Goal: Transaction & Acquisition: Purchase product/service

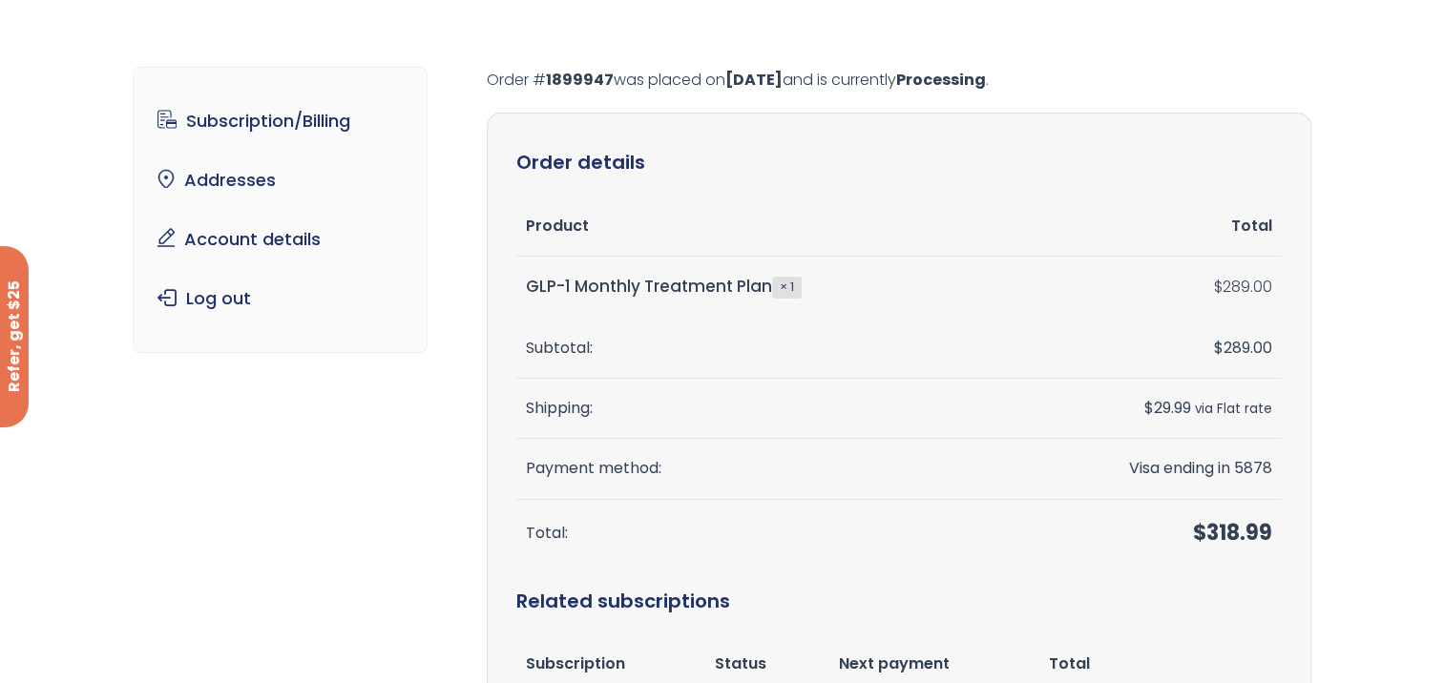
scroll to position [95, 0]
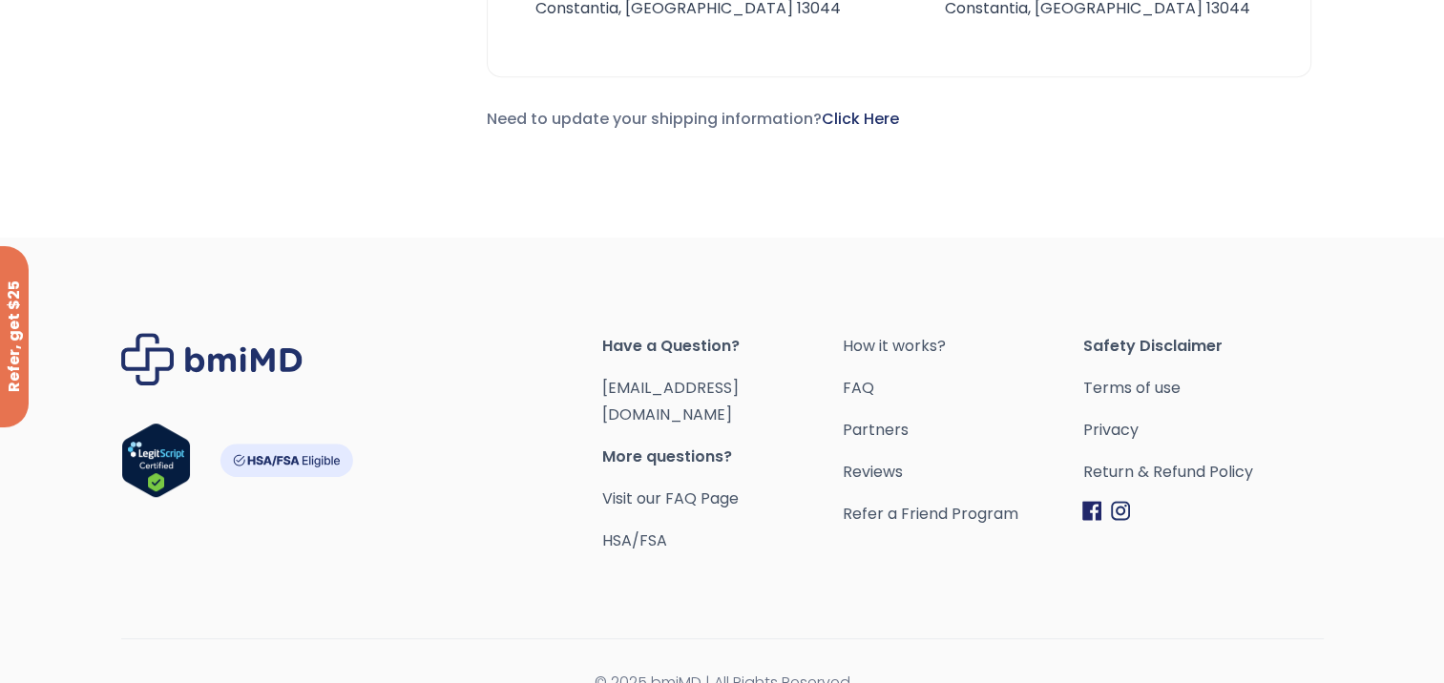
scroll to position [867, 0]
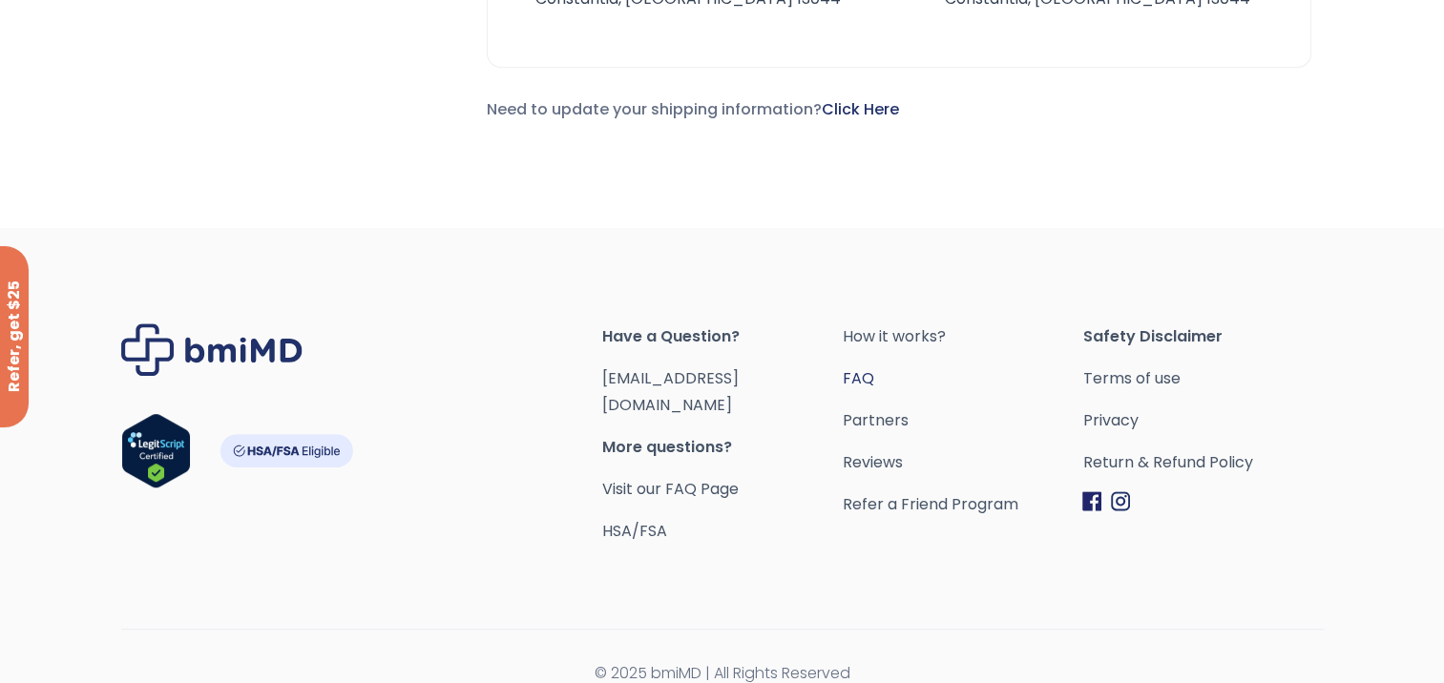
click at [853, 382] on link "FAQ" at bounding box center [962, 379] width 240 height 27
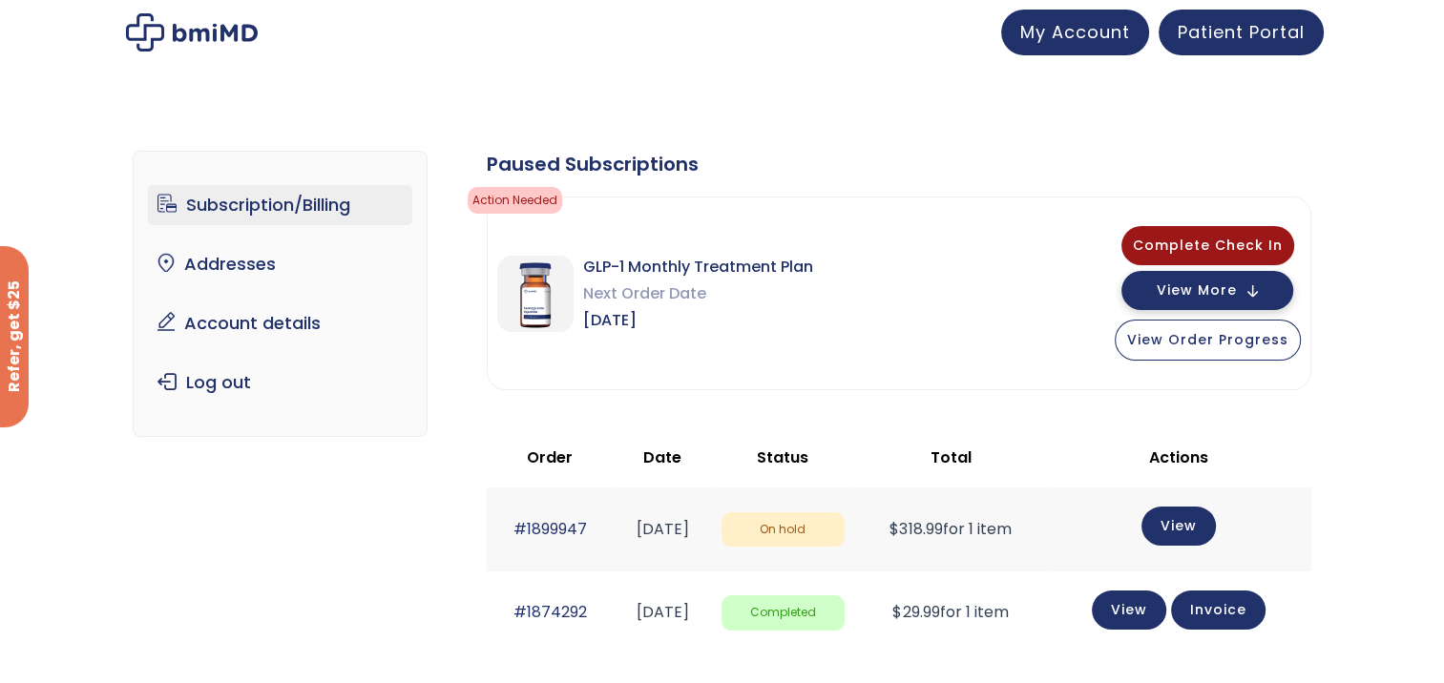
click at [1164, 291] on span "View More" at bounding box center [1197, 290] width 80 height 12
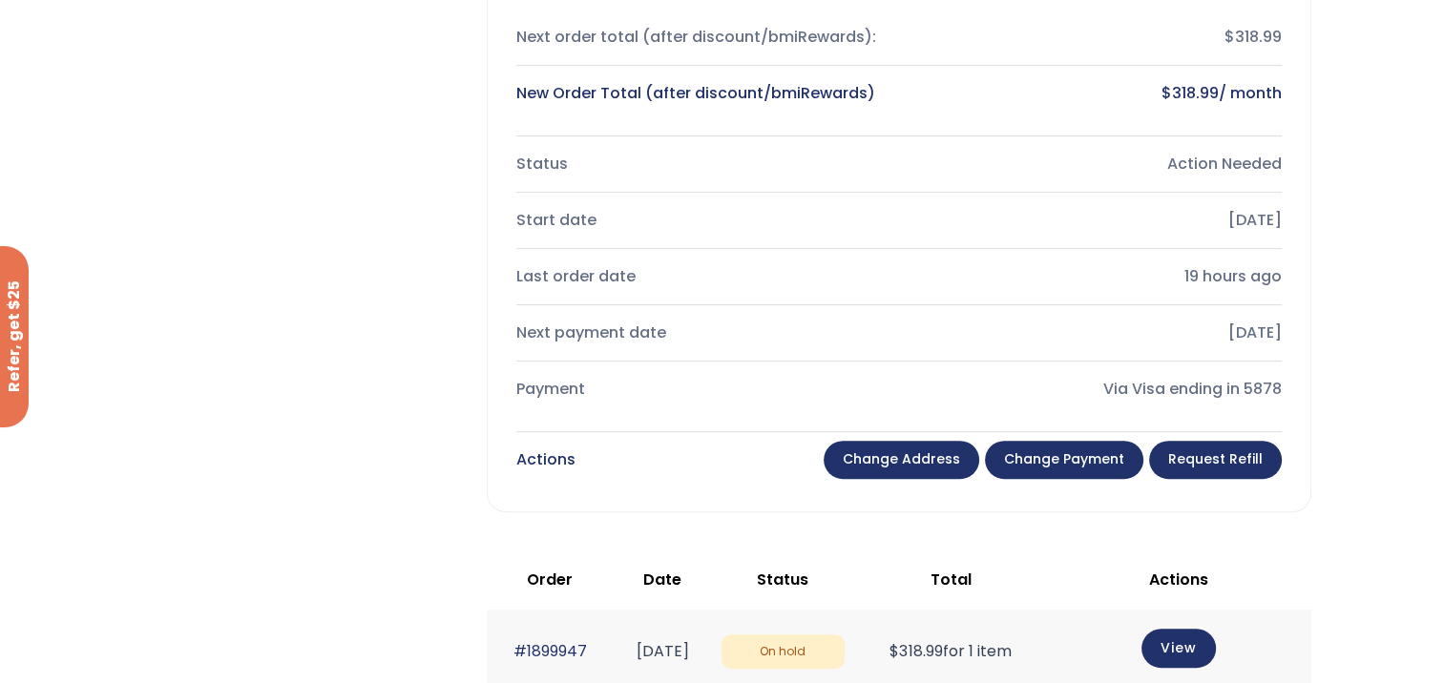
scroll to position [573, 0]
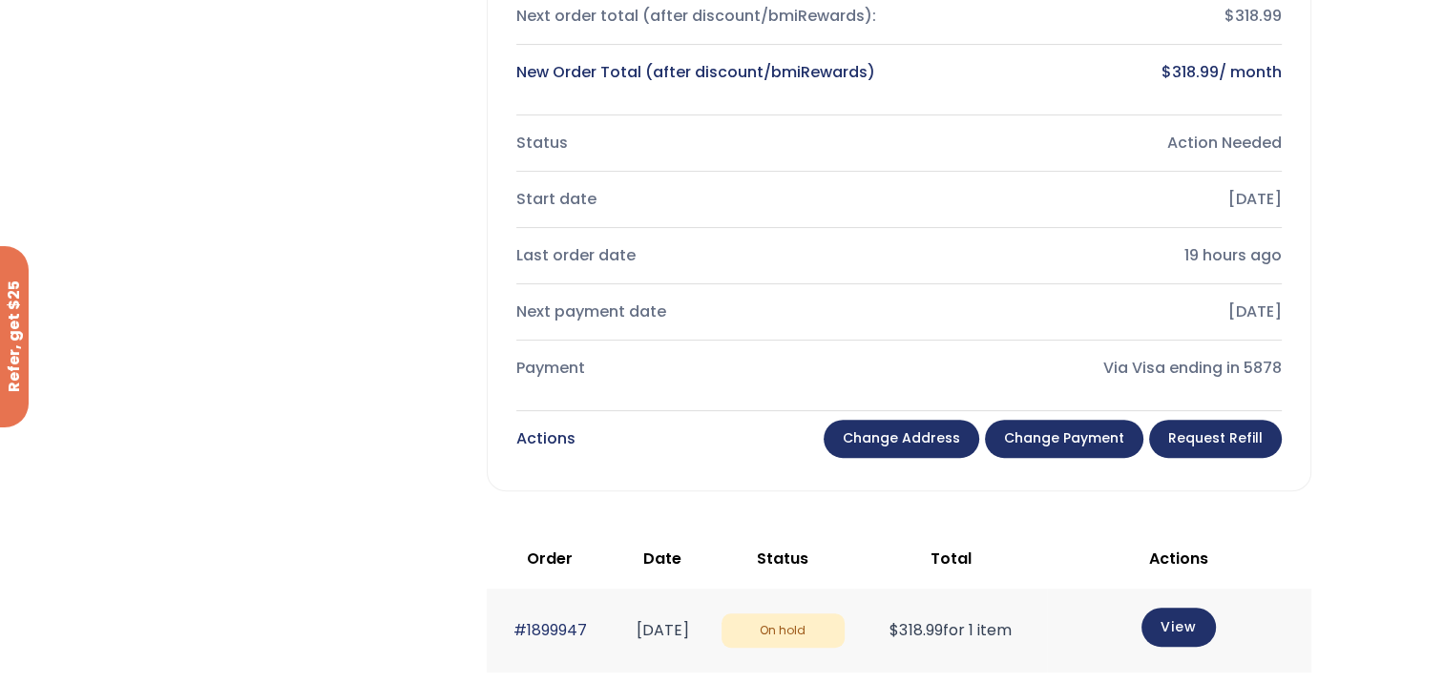
click at [1080, 442] on link "Change payment" at bounding box center [1064, 439] width 158 height 38
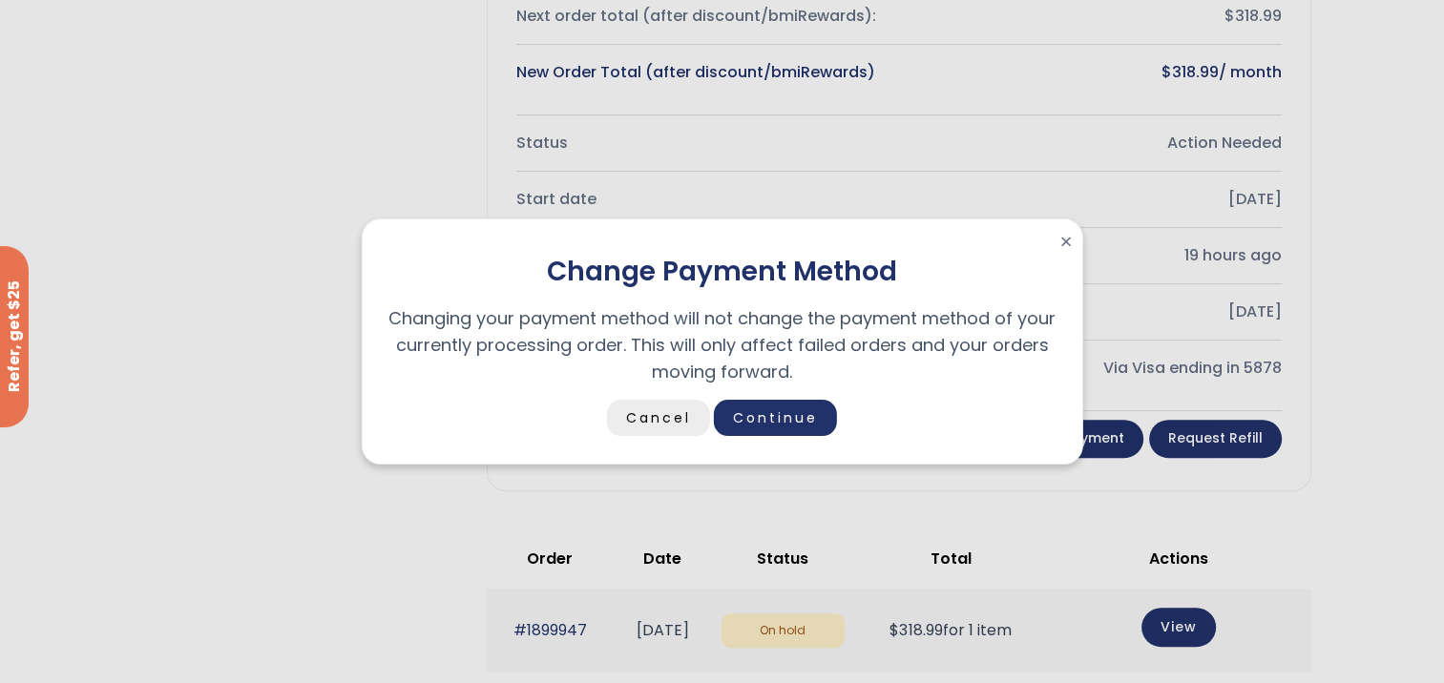
click at [698, 420] on link "Cancel" at bounding box center [658, 418] width 103 height 36
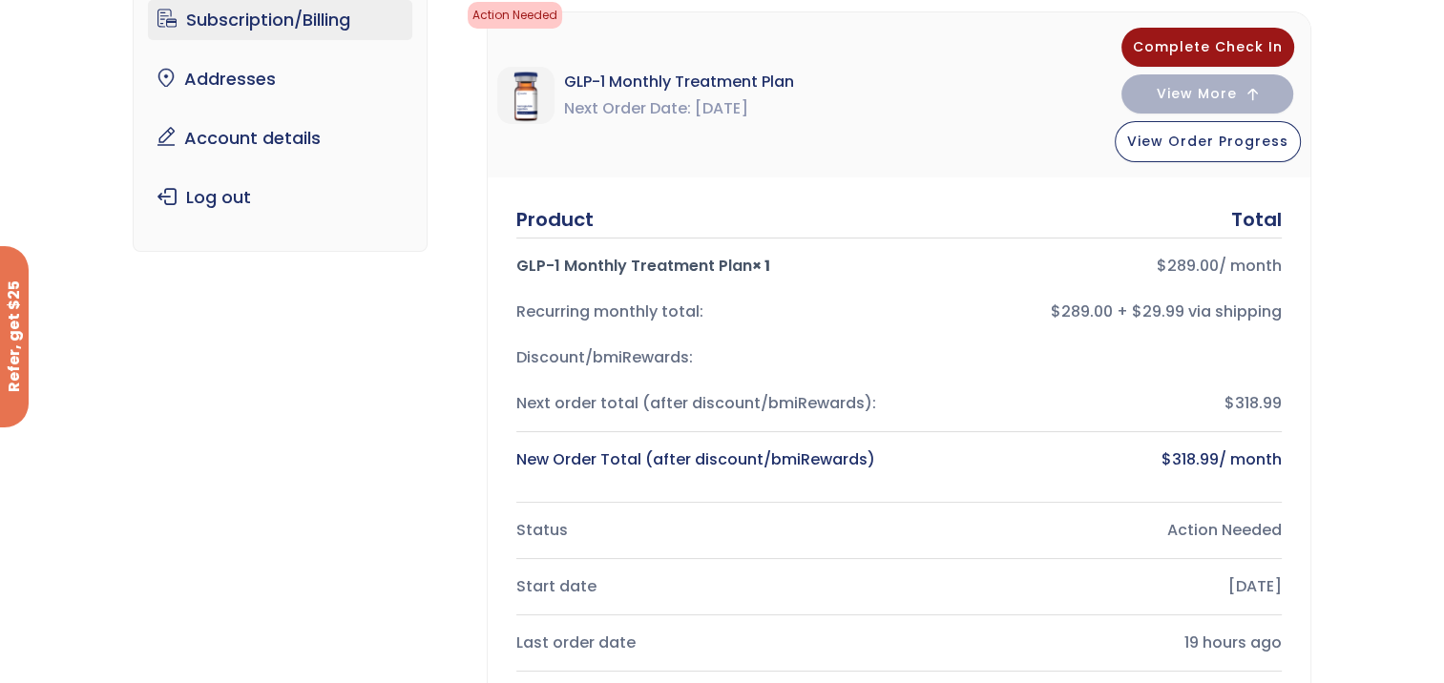
scroll to position [0, 0]
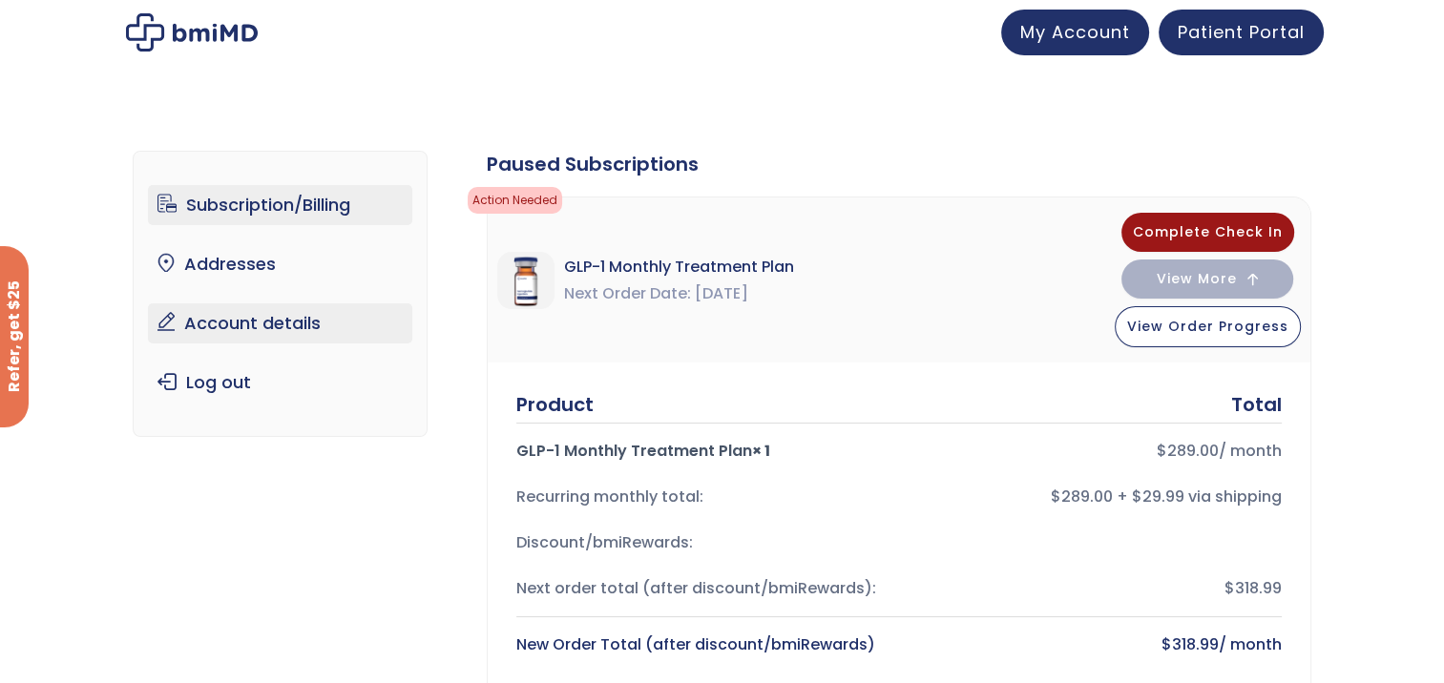
click at [243, 337] on link "Account details" at bounding box center [280, 323] width 264 height 40
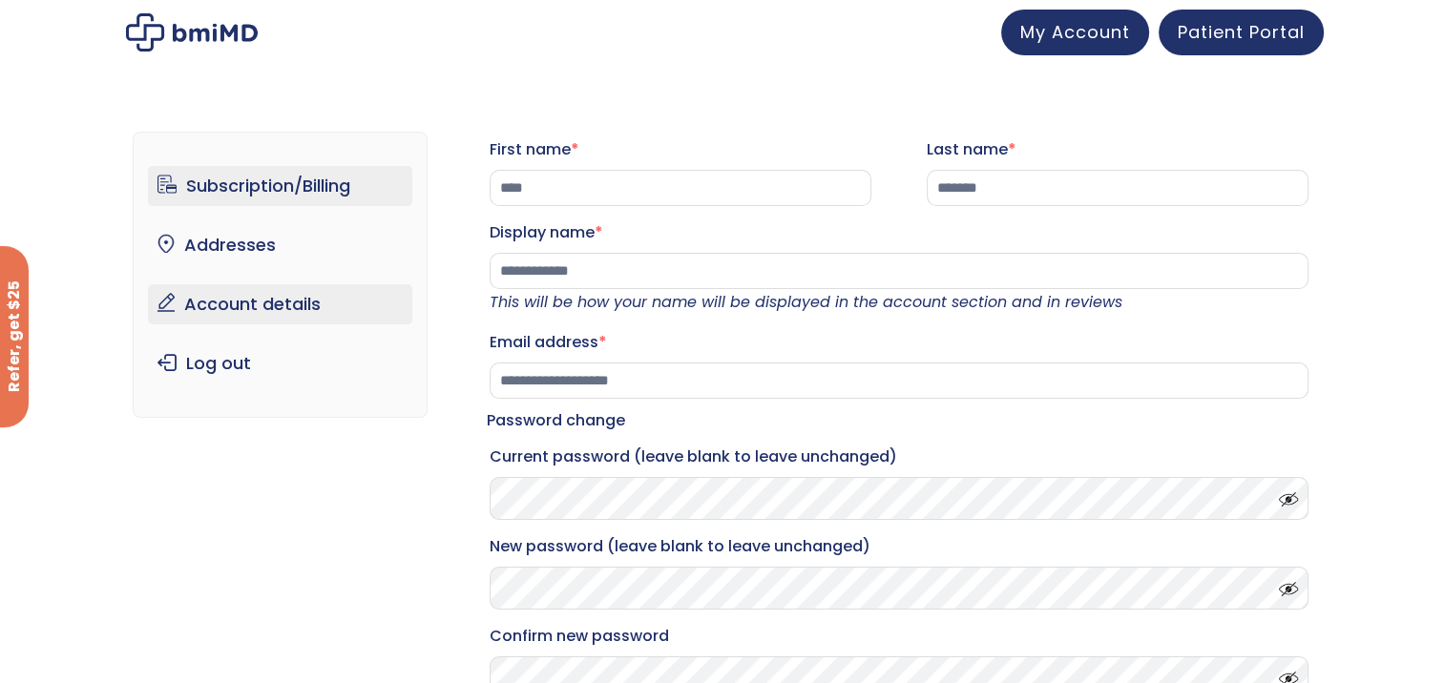
click at [257, 195] on link "Subscription/Billing" at bounding box center [280, 186] width 264 height 40
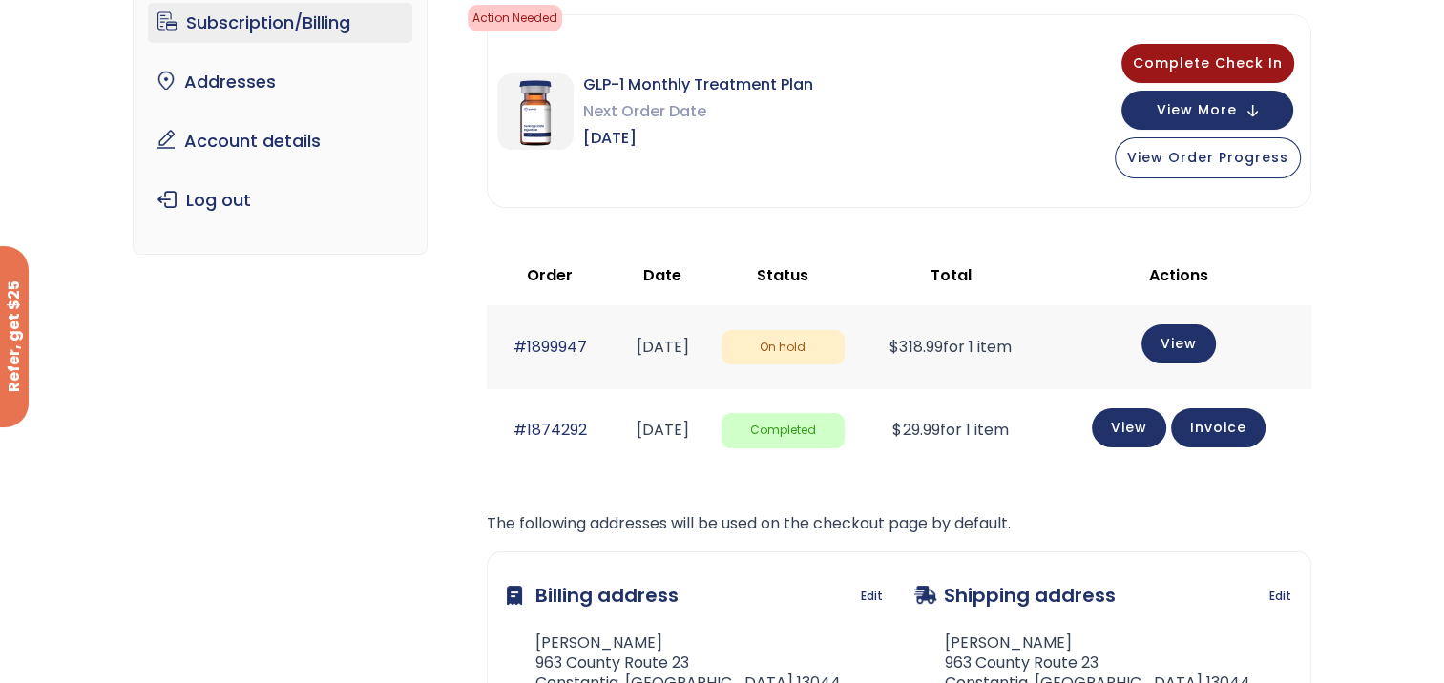
scroll to position [191, 0]
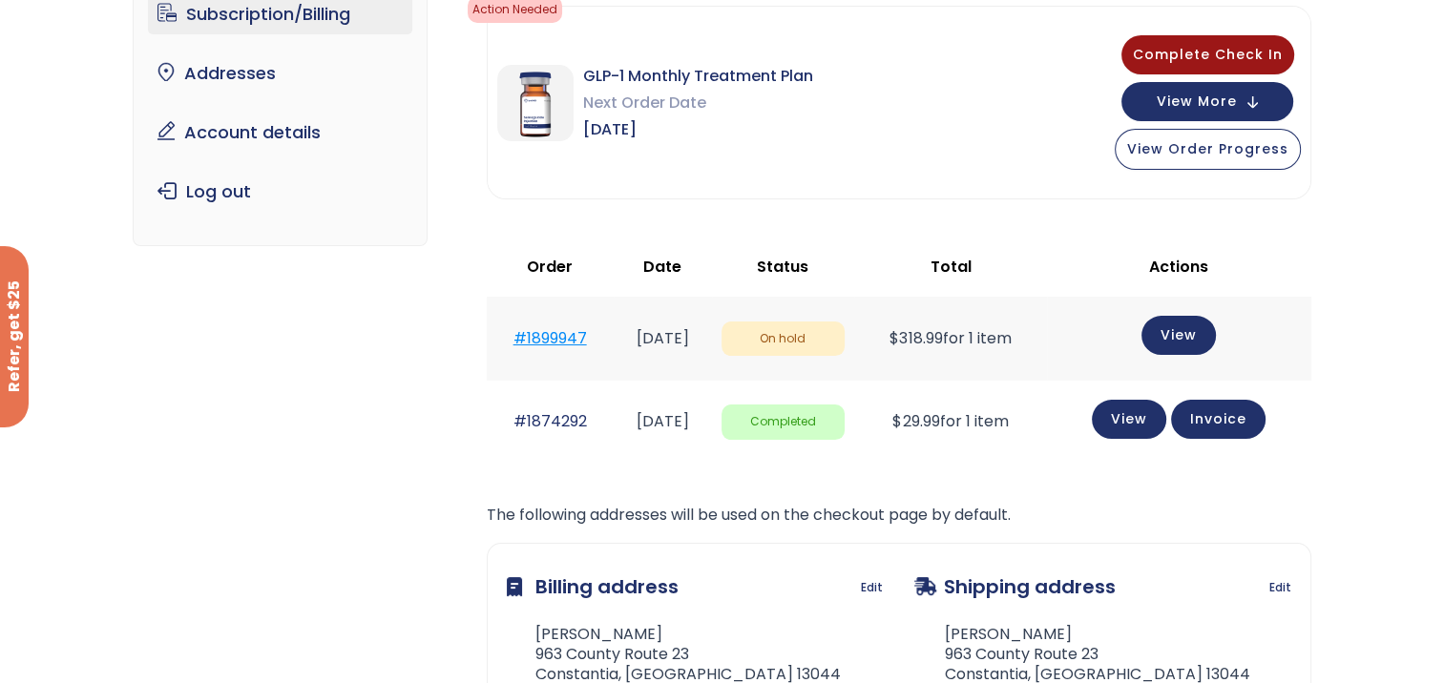
click at [546, 339] on link "#1899947" at bounding box center [549, 338] width 73 height 22
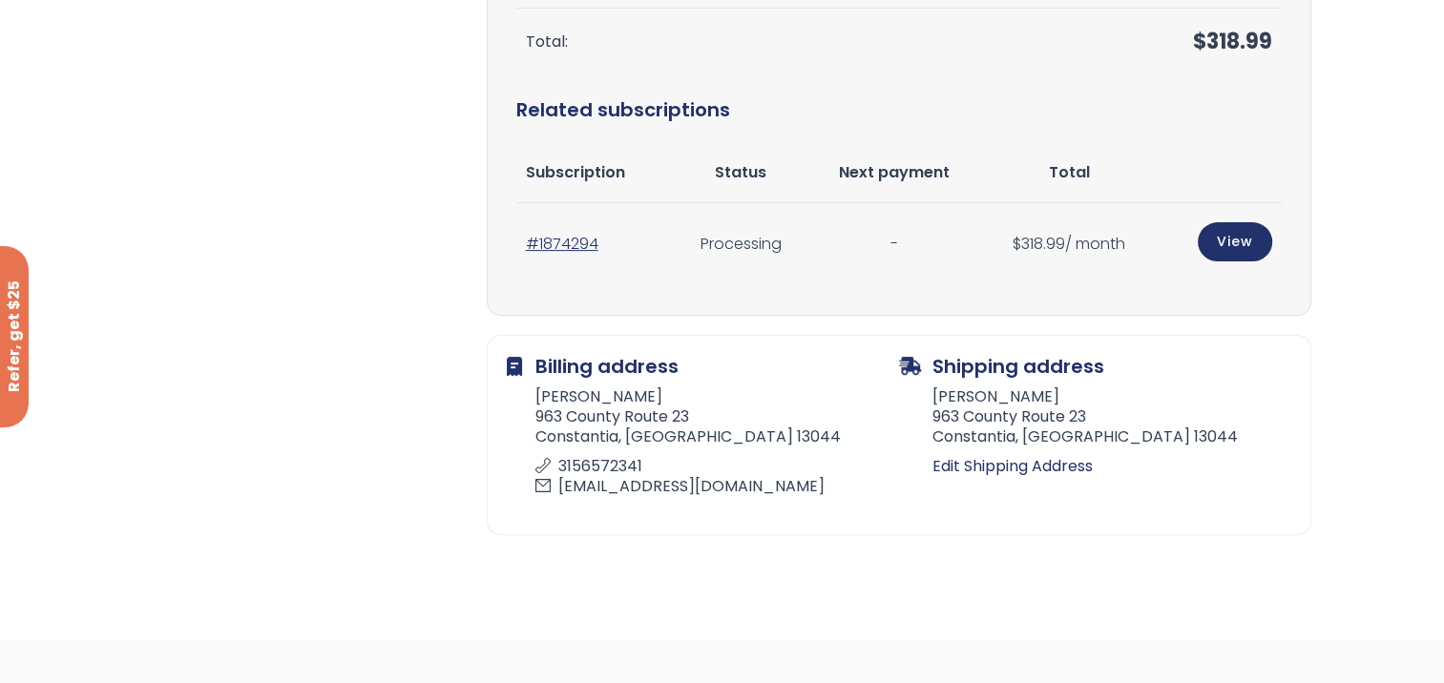
scroll to position [573, 0]
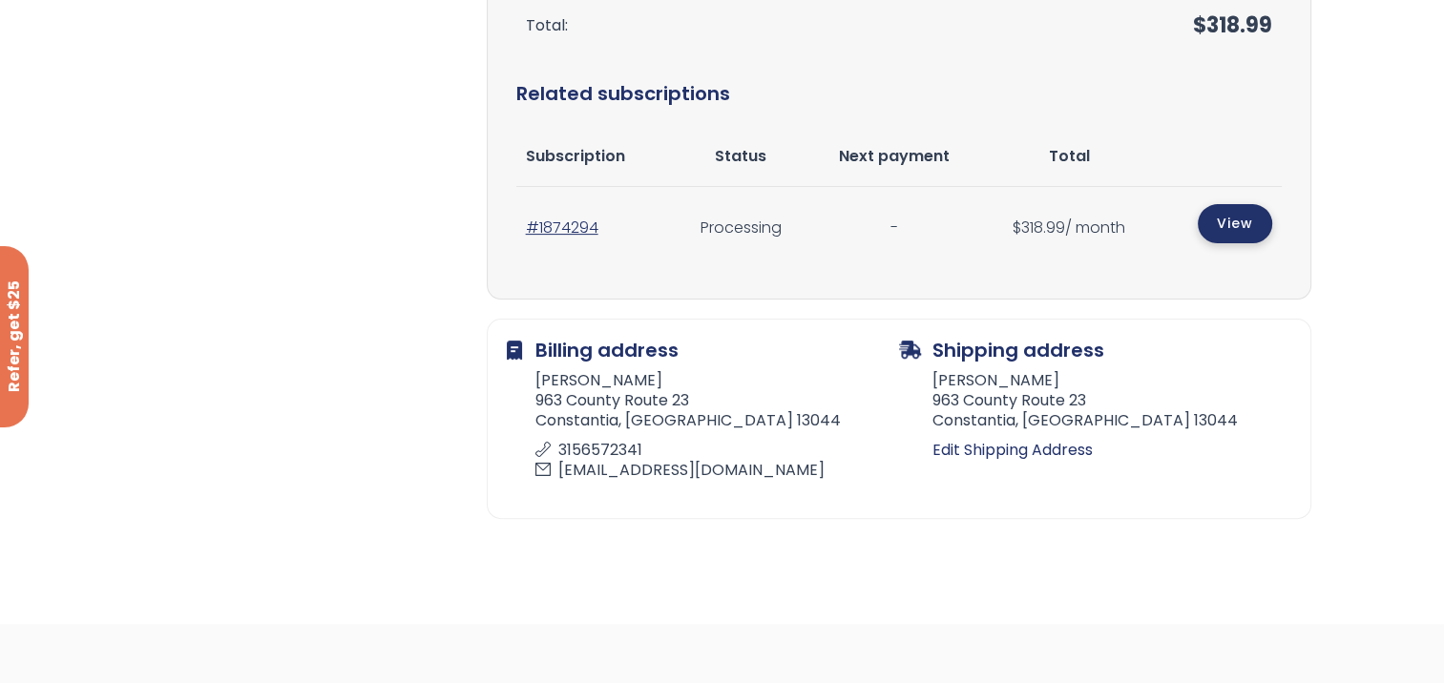
click at [1233, 225] on link "View" at bounding box center [1235, 223] width 74 height 39
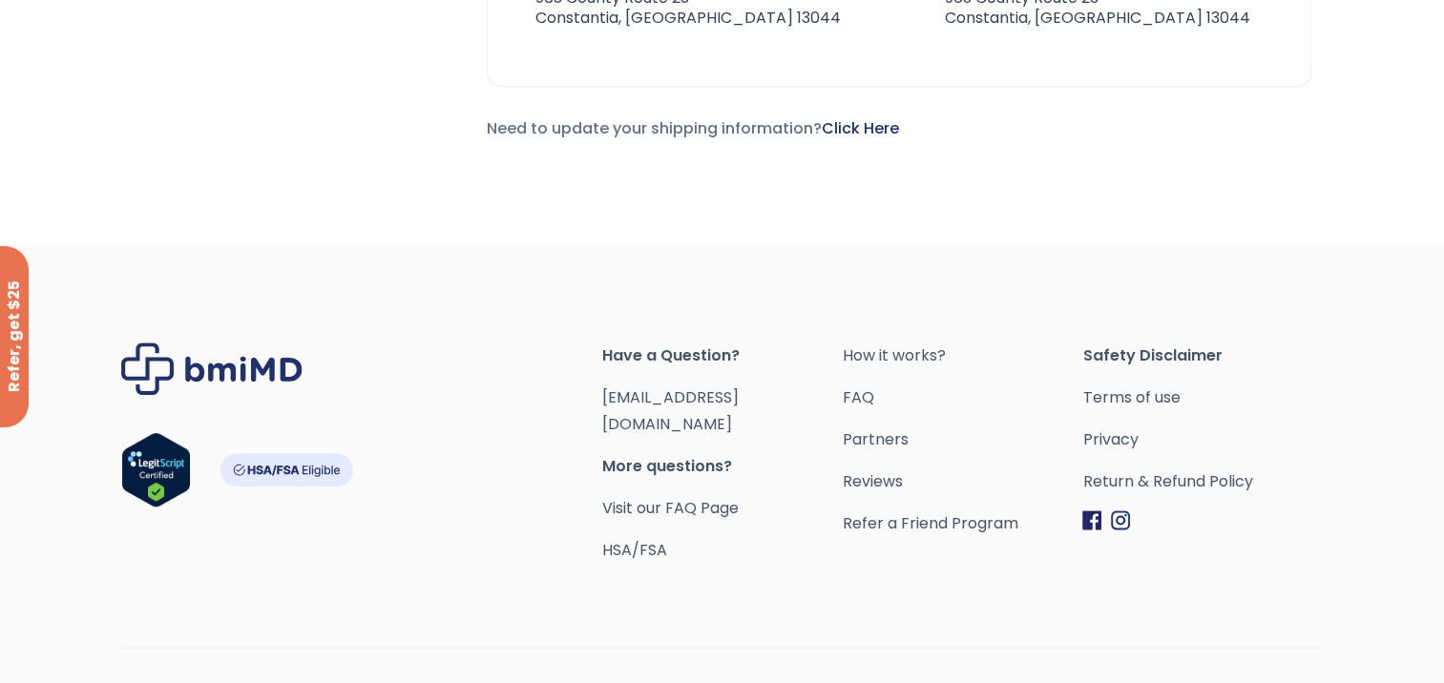
scroll to position [859, 0]
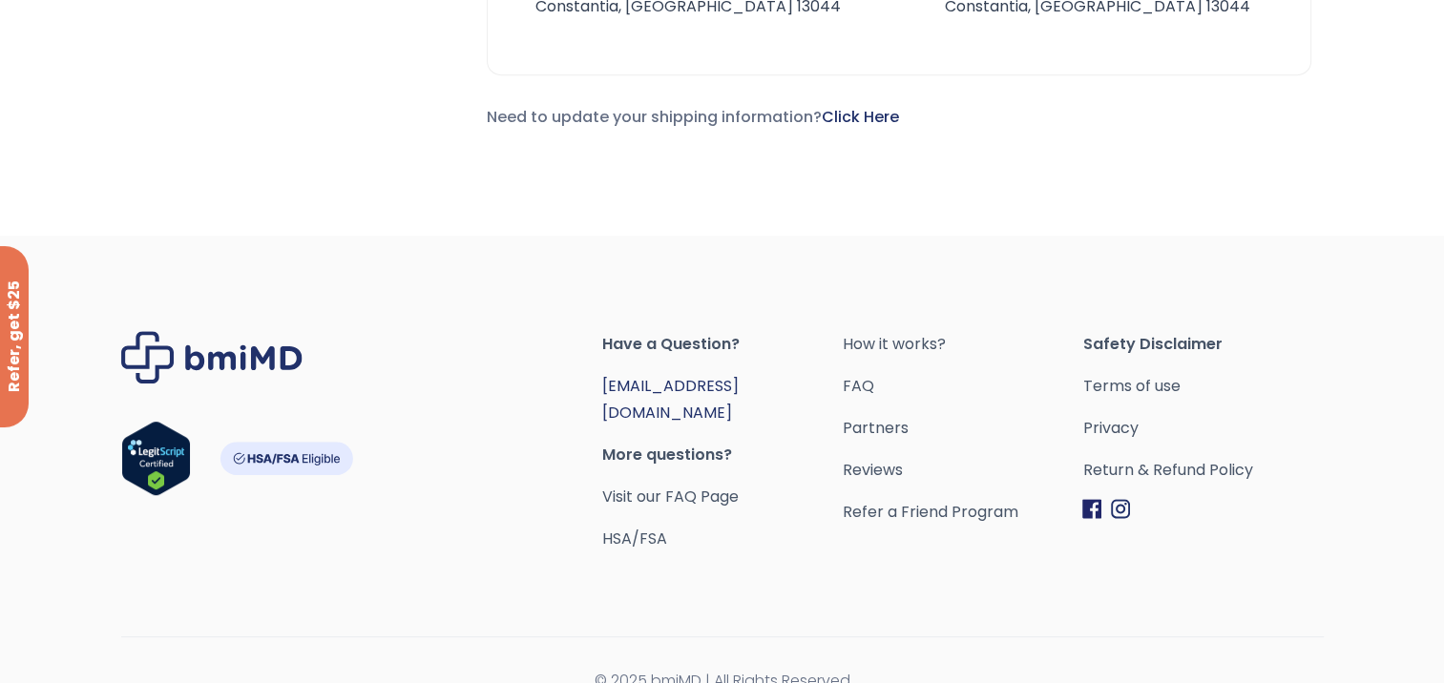
click at [734, 378] on link "[EMAIL_ADDRESS][DOMAIN_NAME]" at bounding box center [670, 399] width 136 height 49
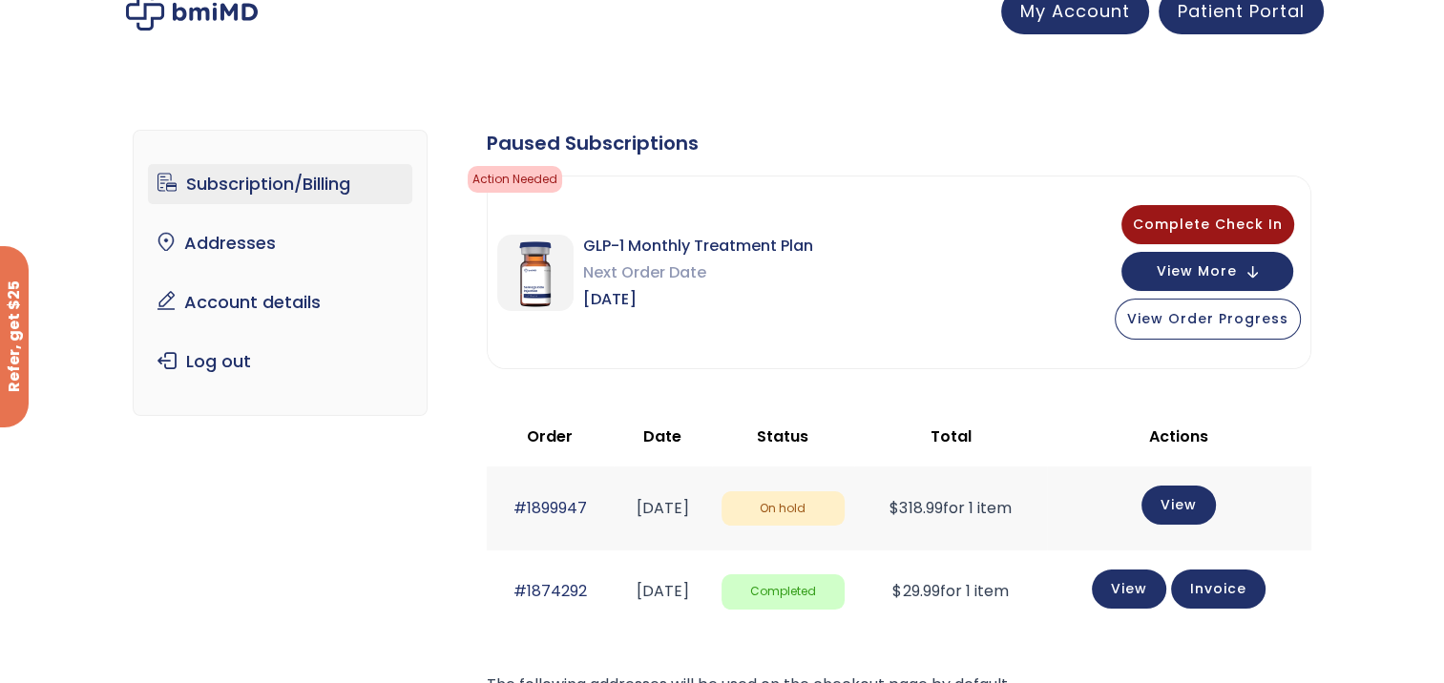
scroll to position [0, 0]
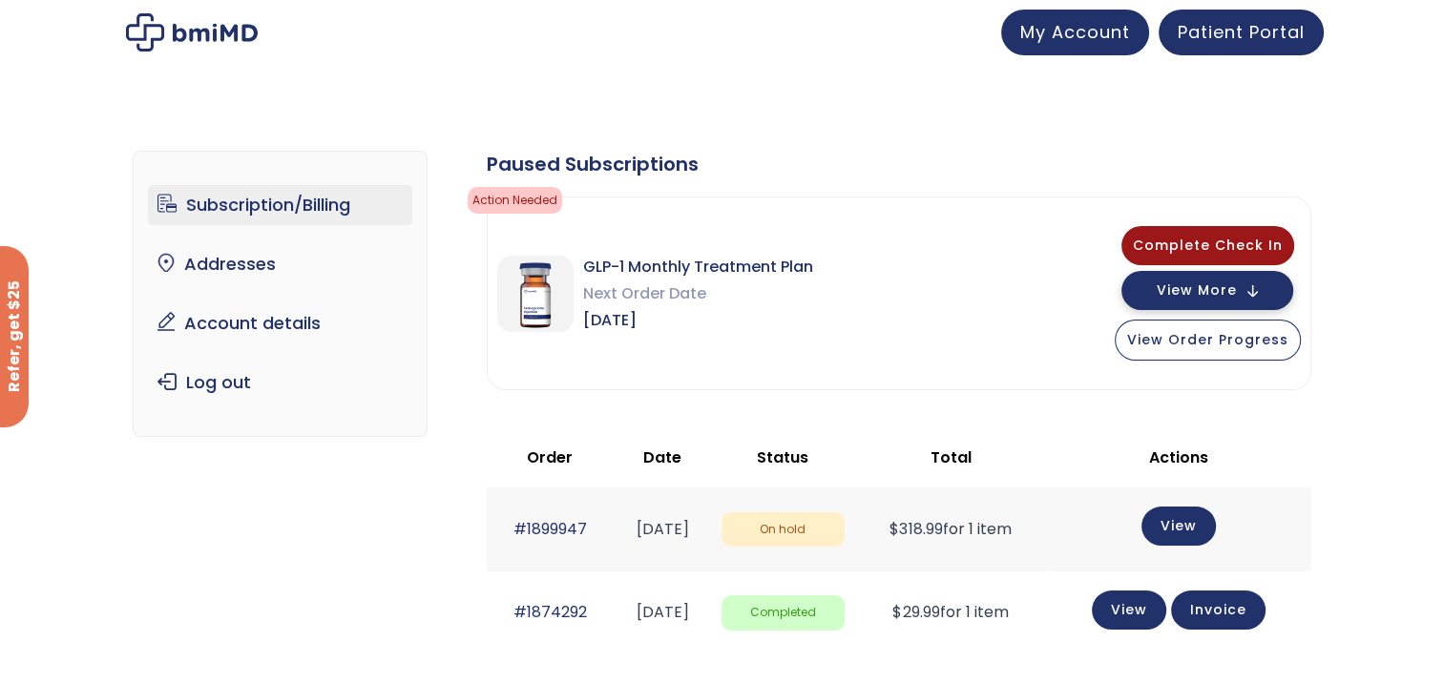
click at [1195, 291] on span "View More" at bounding box center [1197, 290] width 80 height 12
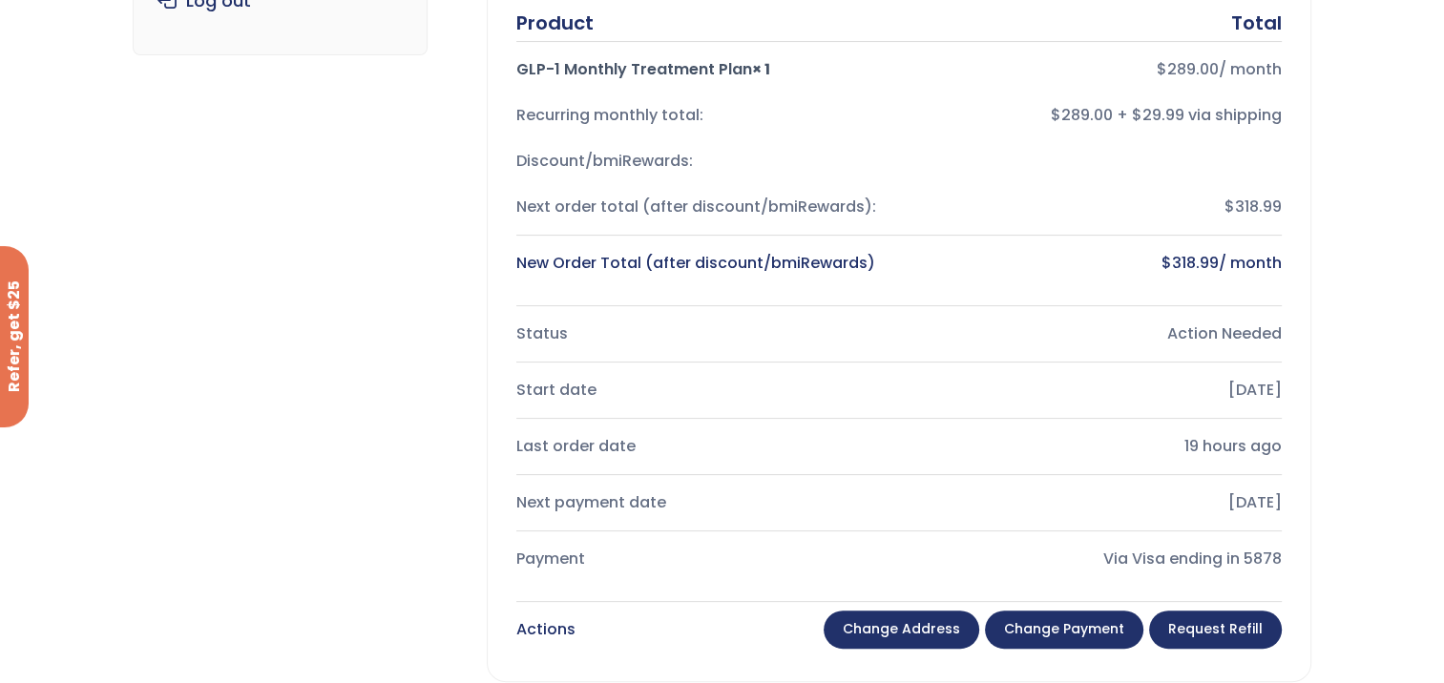
scroll to position [477, 0]
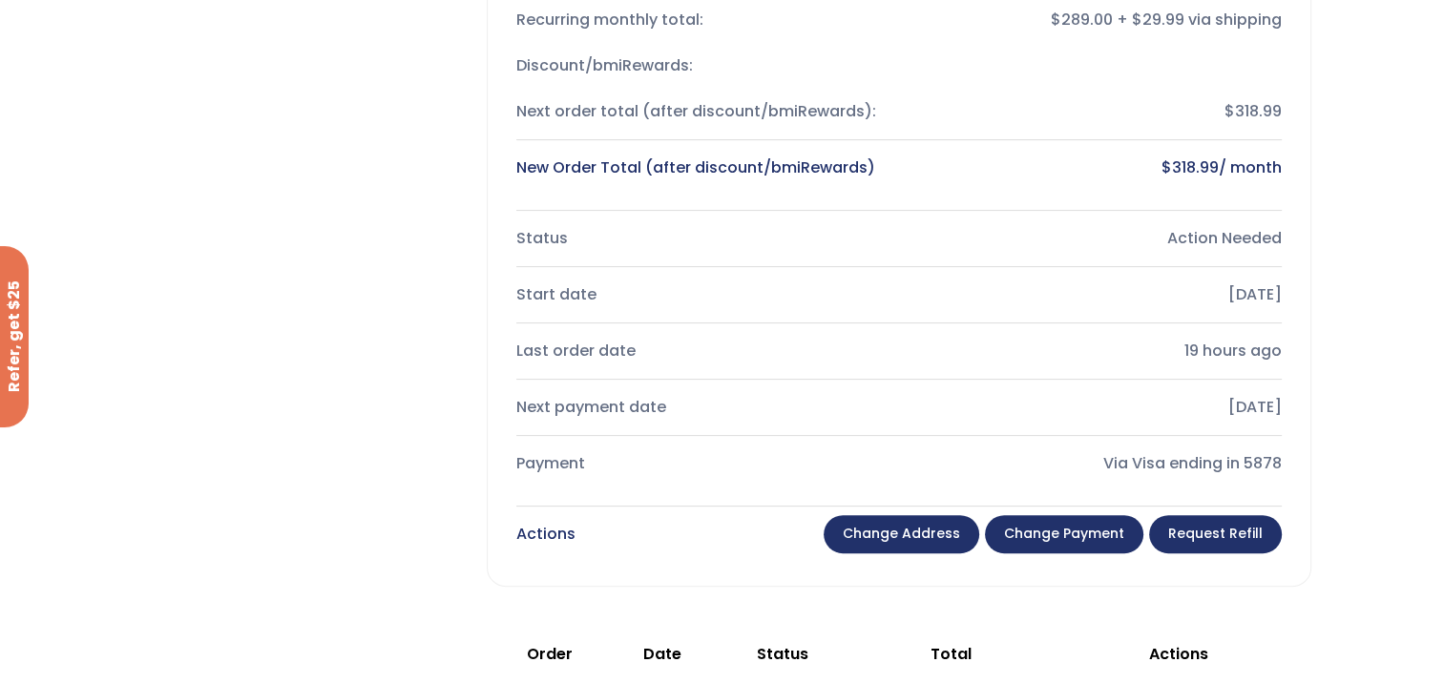
click at [1037, 528] on link "Change payment" at bounding box center [1064, 534] width 158 height 38
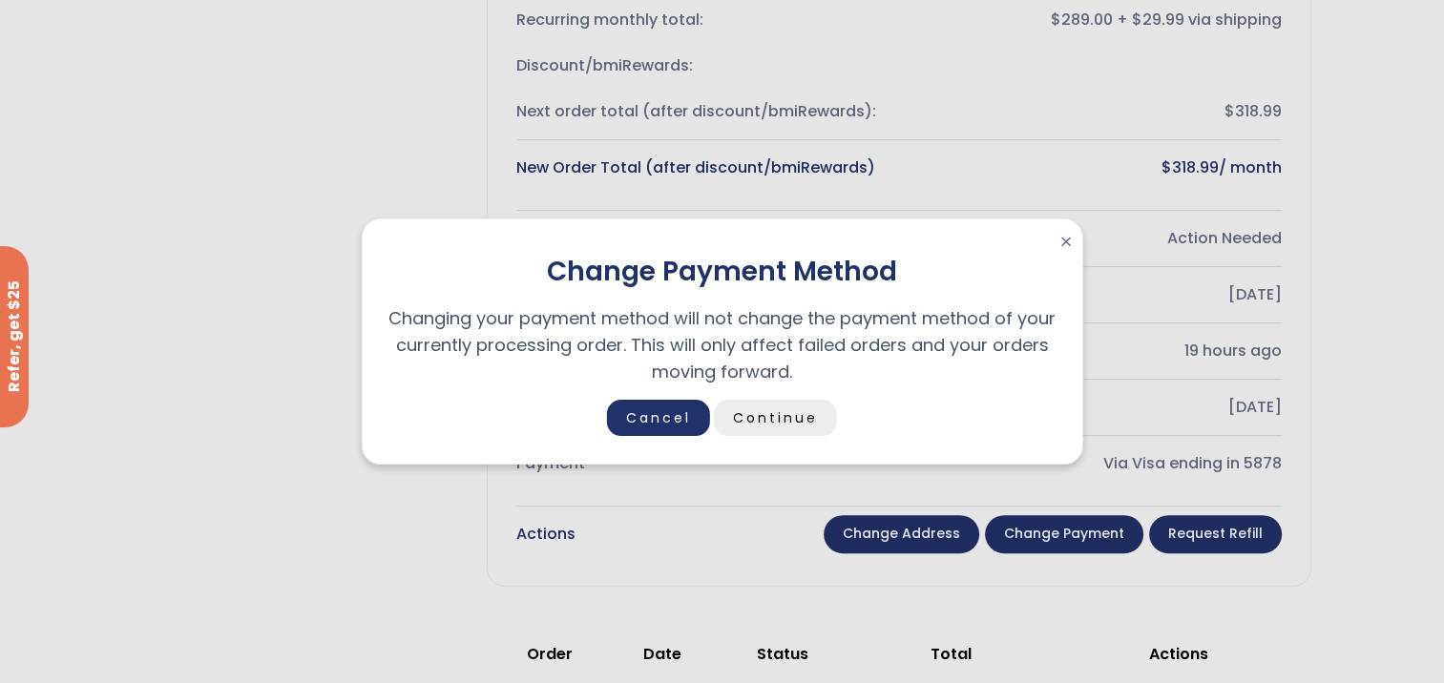
click at [757, 412] on link "Continue" at bounding box center [775, 418] width 123 height 36
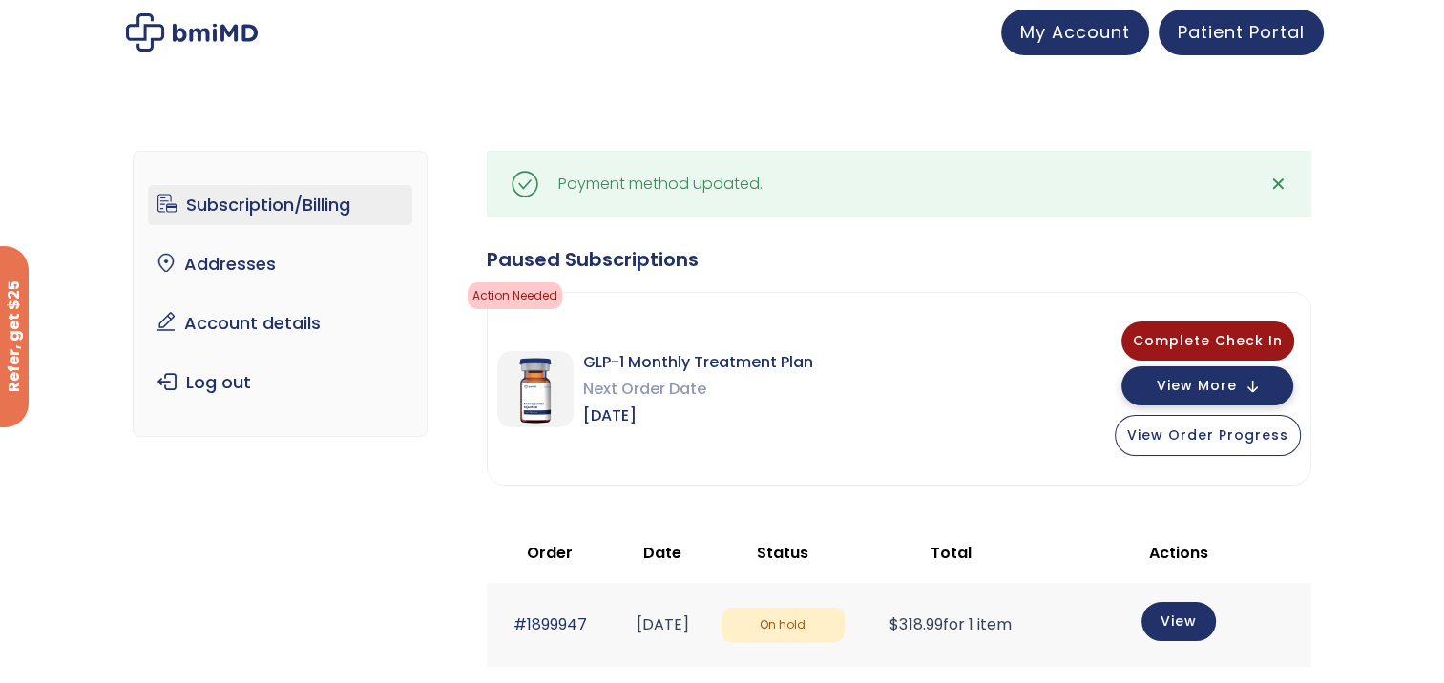
click at [1152, 391] on button "View More" at bounding box center [1207, 385] width 172 height 39
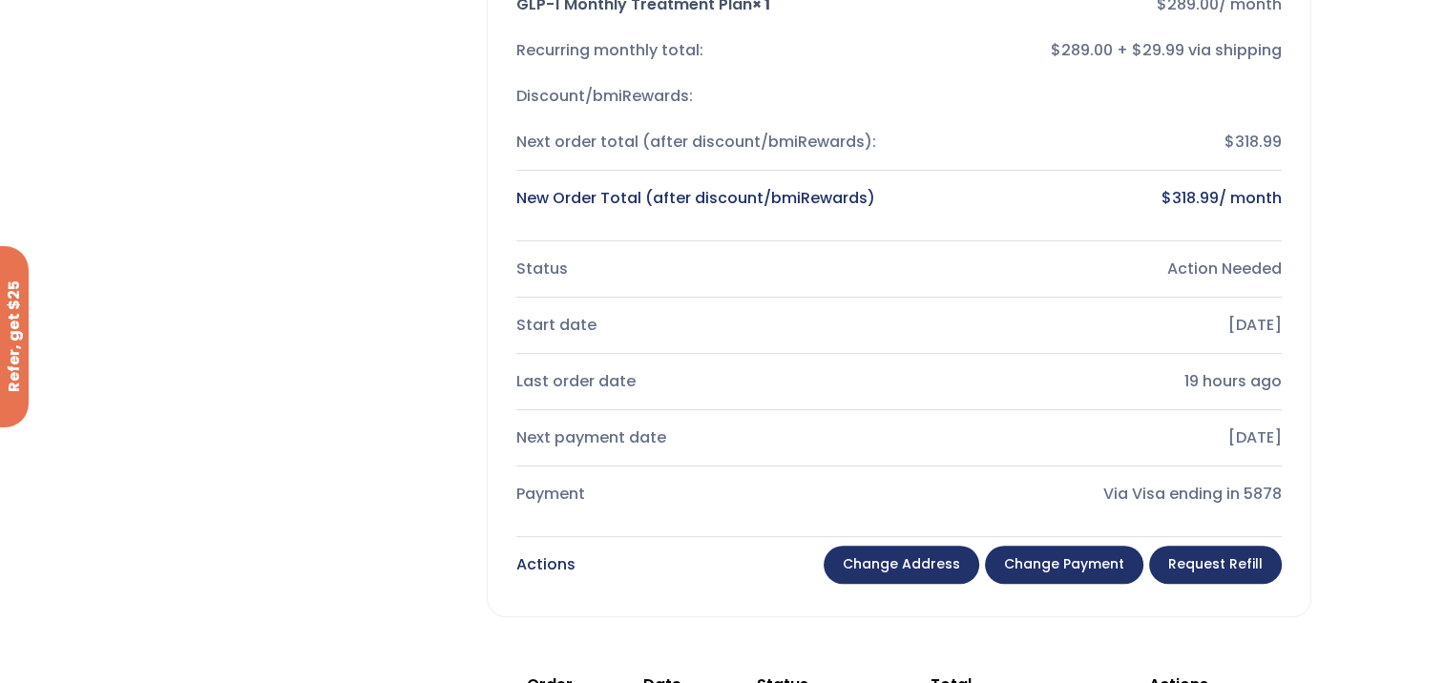
scroll to position [573, 0]
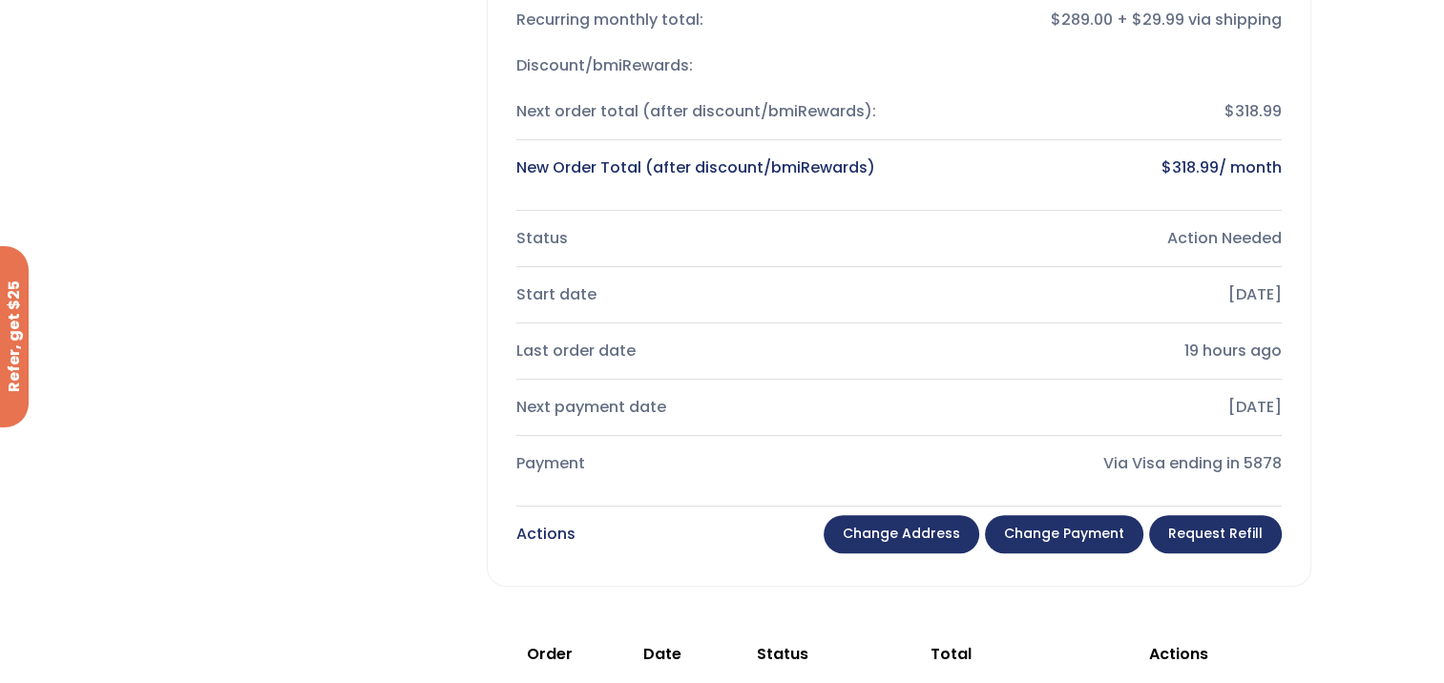
click at [771, 167] on div "New Order Total (after discount/bmiRewards)" at bounding box center [699, 168] width 367 height 27
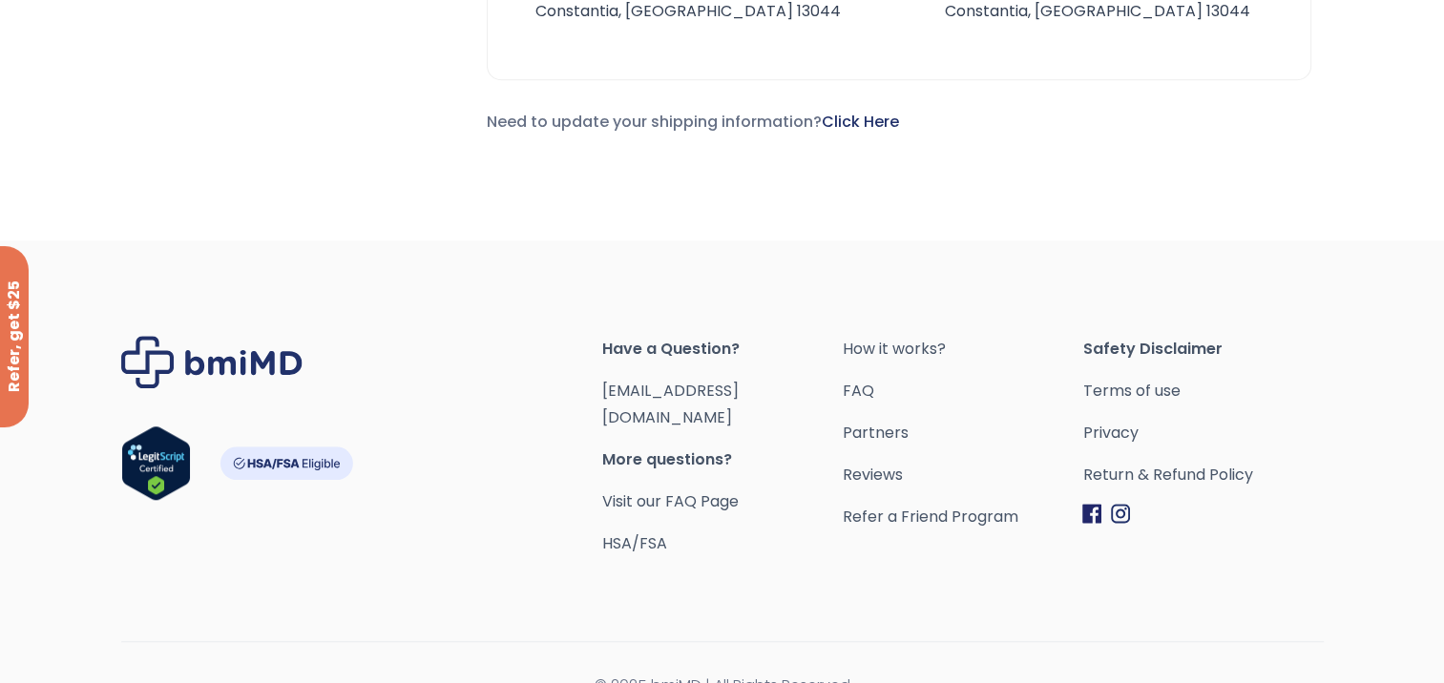
scroll to position [1634, 0]
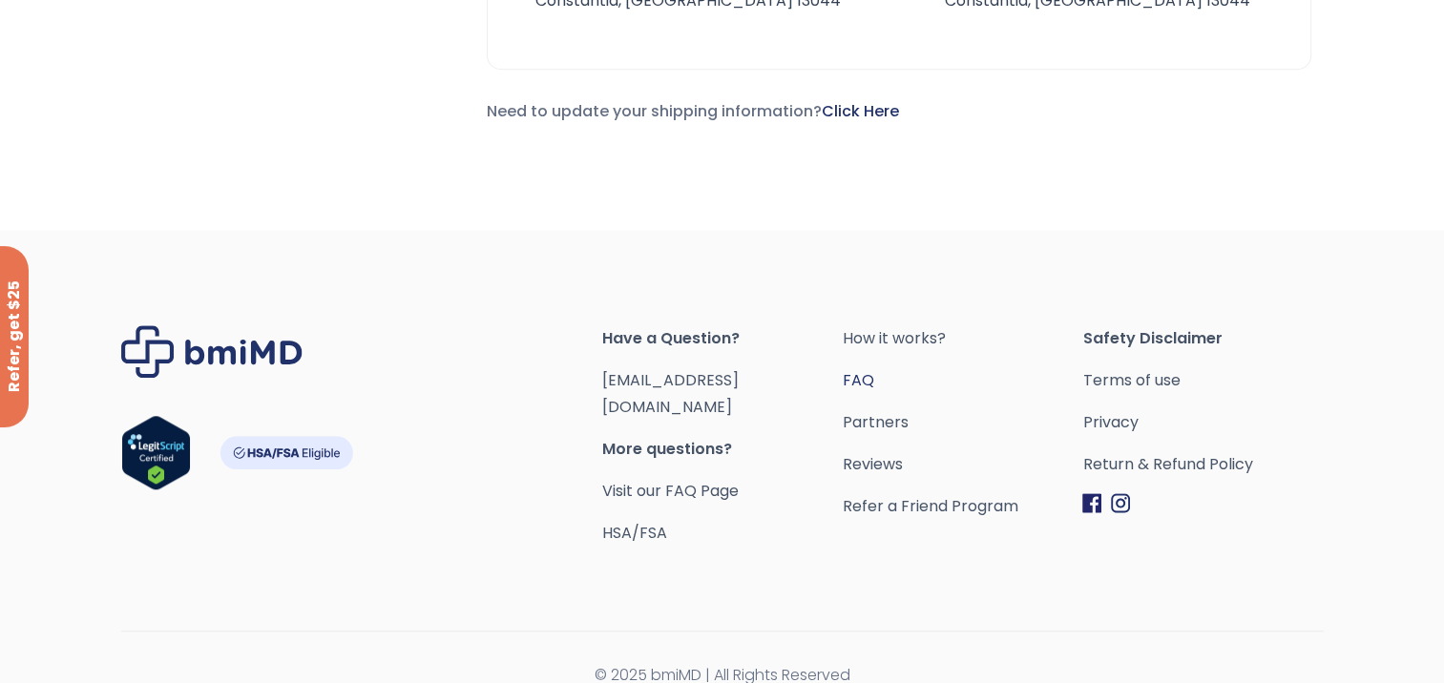
click at [864, 379] on link "FAQ" at bounding box center [962, 380] width 240 height 27
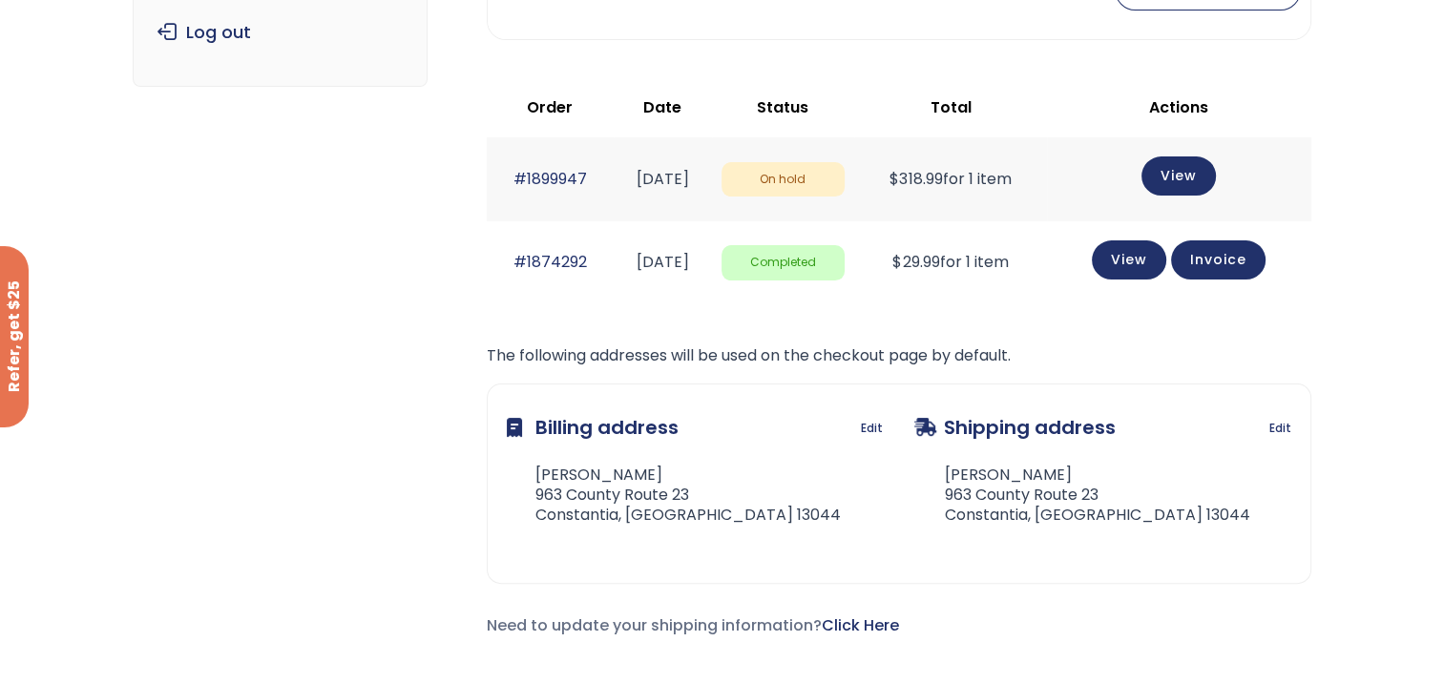
scroll to position [255, 0]
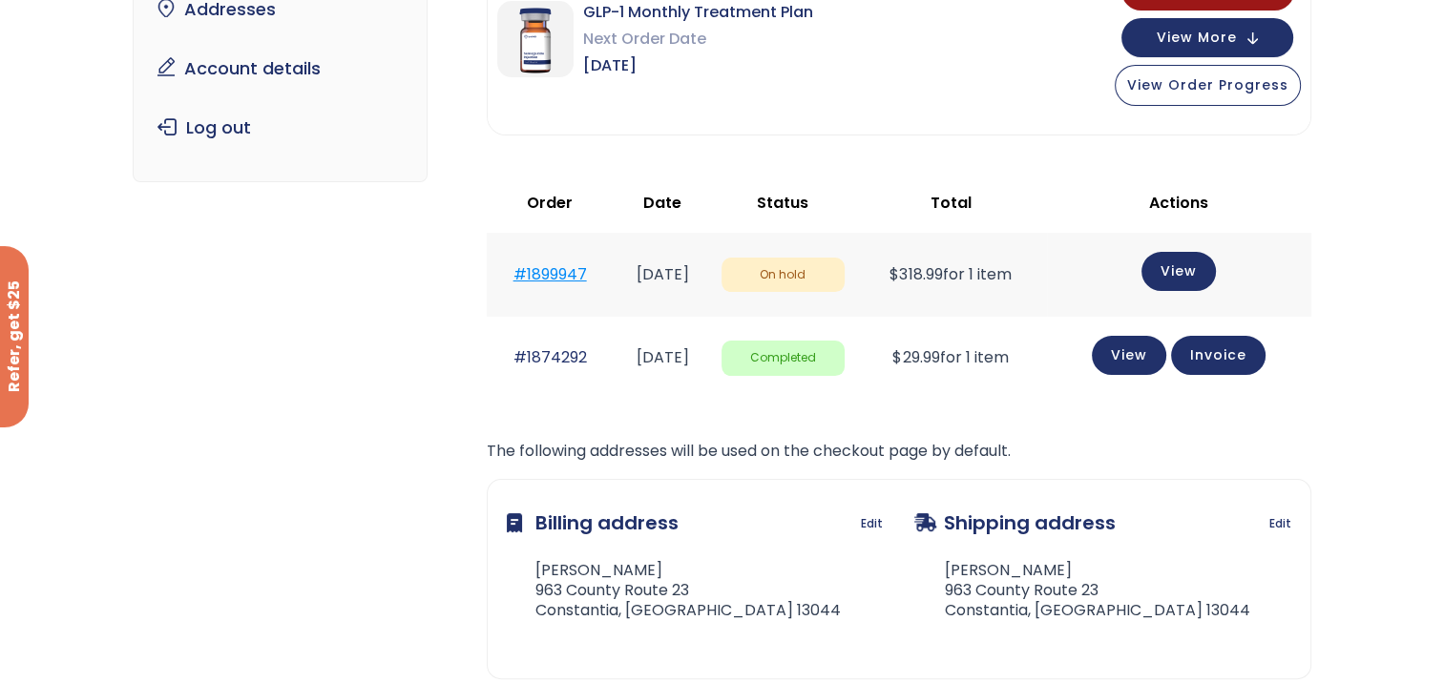
click at [539, 279] on link "#1899947" at bounding box center [549, 274] width 73 height 22
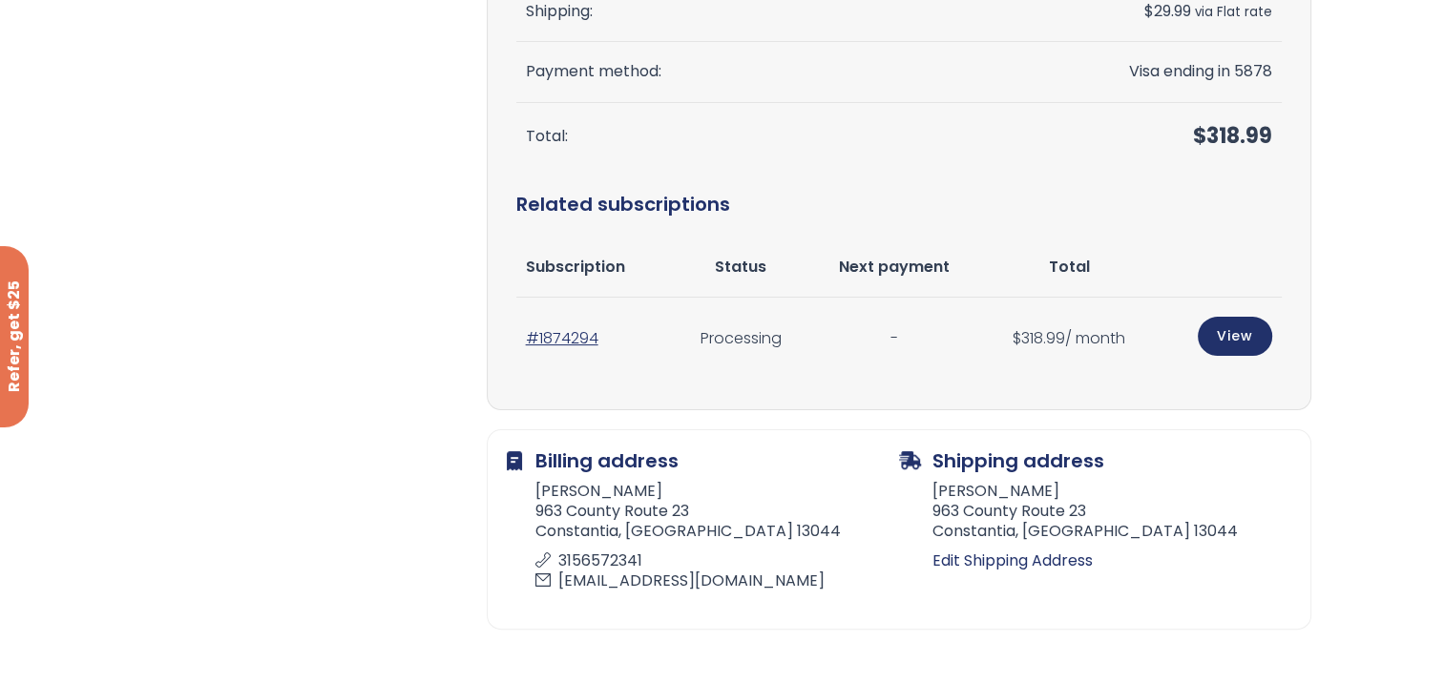
scroll to position [573, 0]
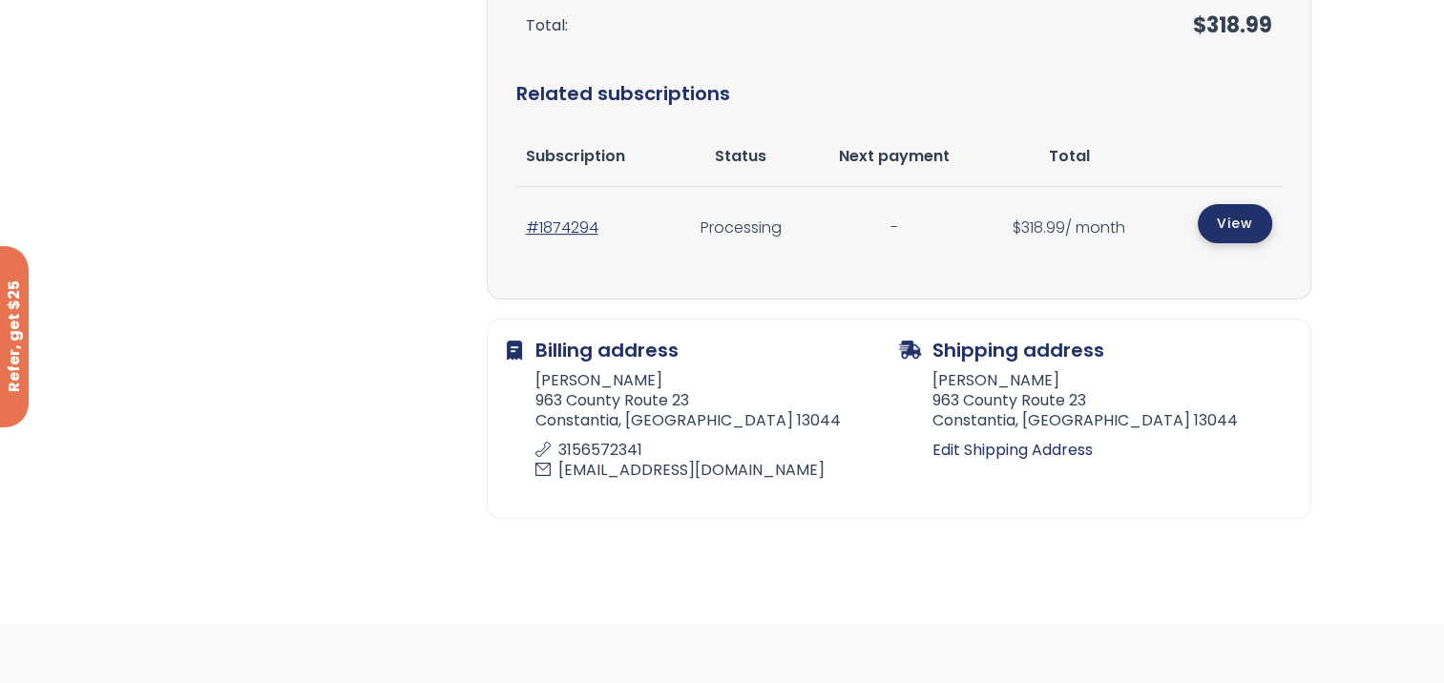
click at [1227, 225] on link "View" at bounding box center [1235, 223] width 74 height 39
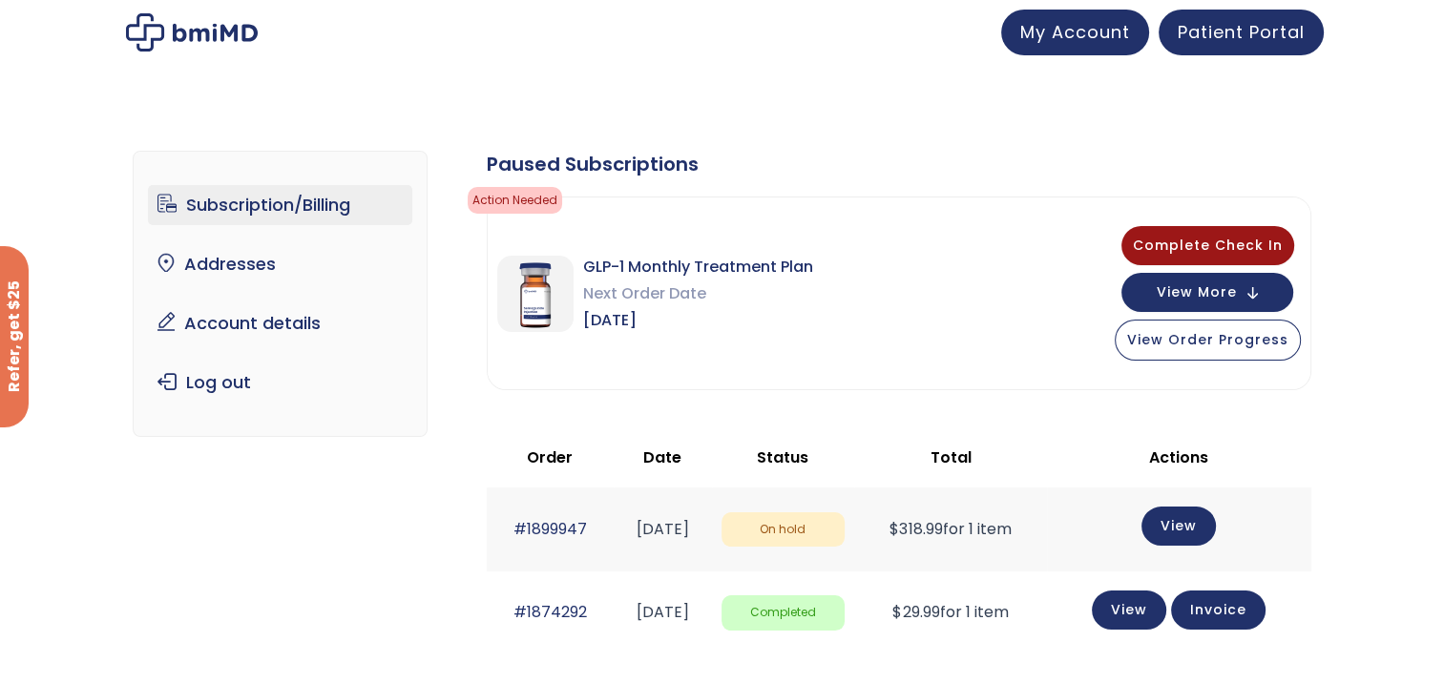
click at [288, 202] on link "Subscription/Billing" at bounding box center [280, 205] width 264 height 40
click at [1085, 40] on span "My Account" at bounding box center [1075, 29] width 110 height 24
click at [202, 321] on link "Account details" at bounding box center [280, 323] width 264 height 40
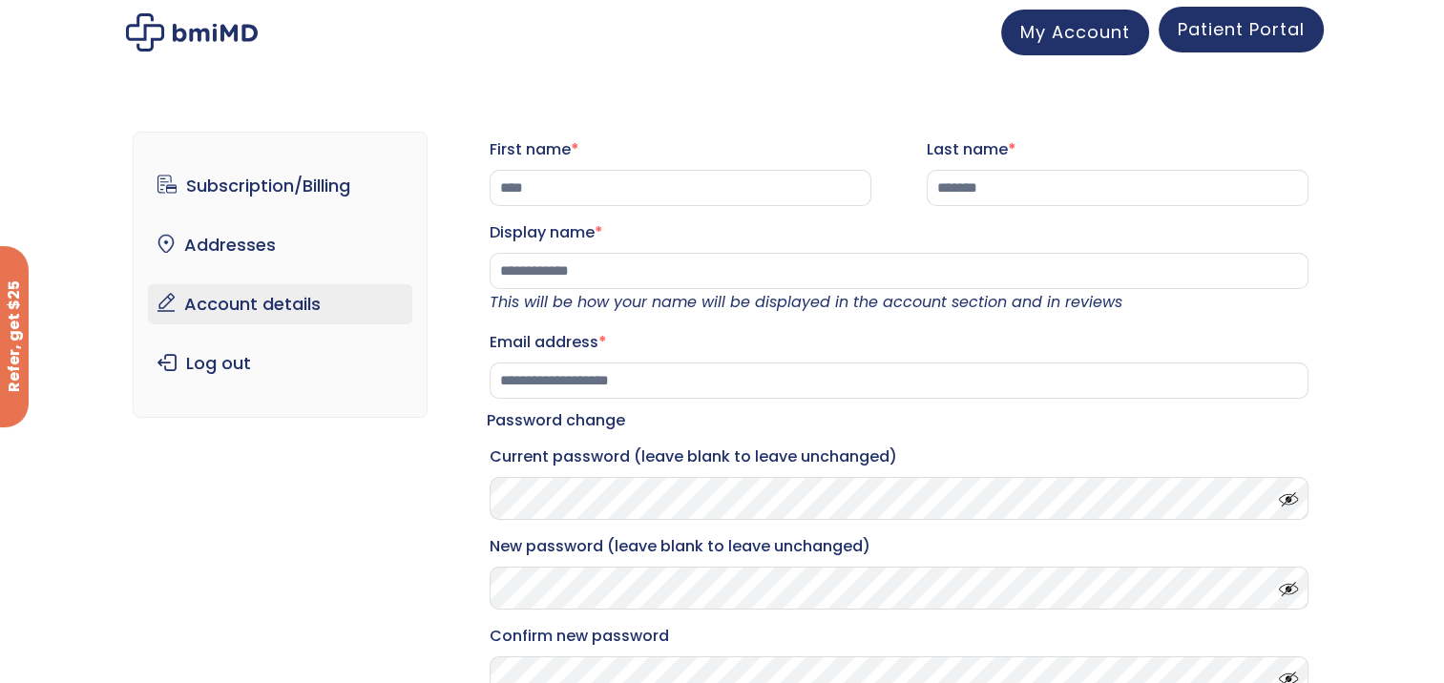
click at [1222, 30] on span "Patient Portal" at bounding box center [1241, 29] width 127 height 24
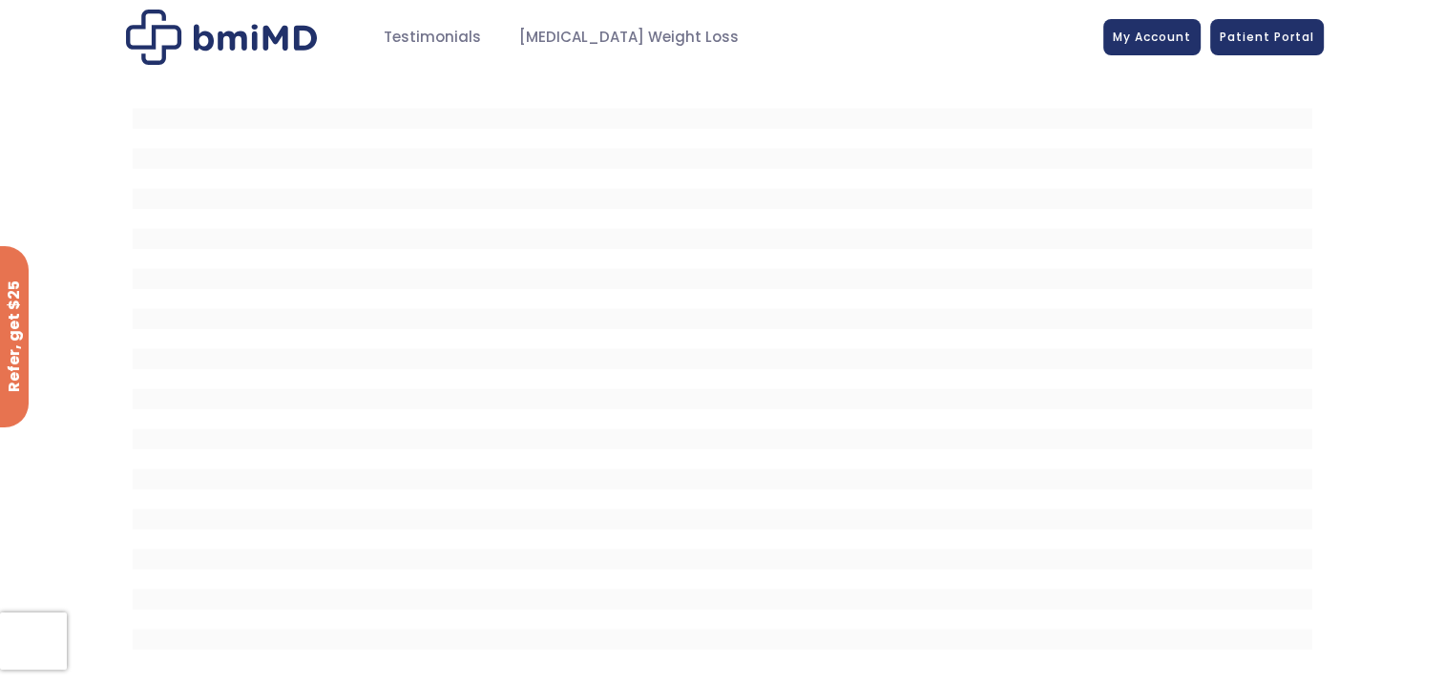
drag, startPoint x: 1137, startPoint y: 42, endPoint x: 1100, endPoint y: 63, distance: 41.9
click at [1137, 42] on link "My Account" at bounding box center [1151, 37] width 97 height 36
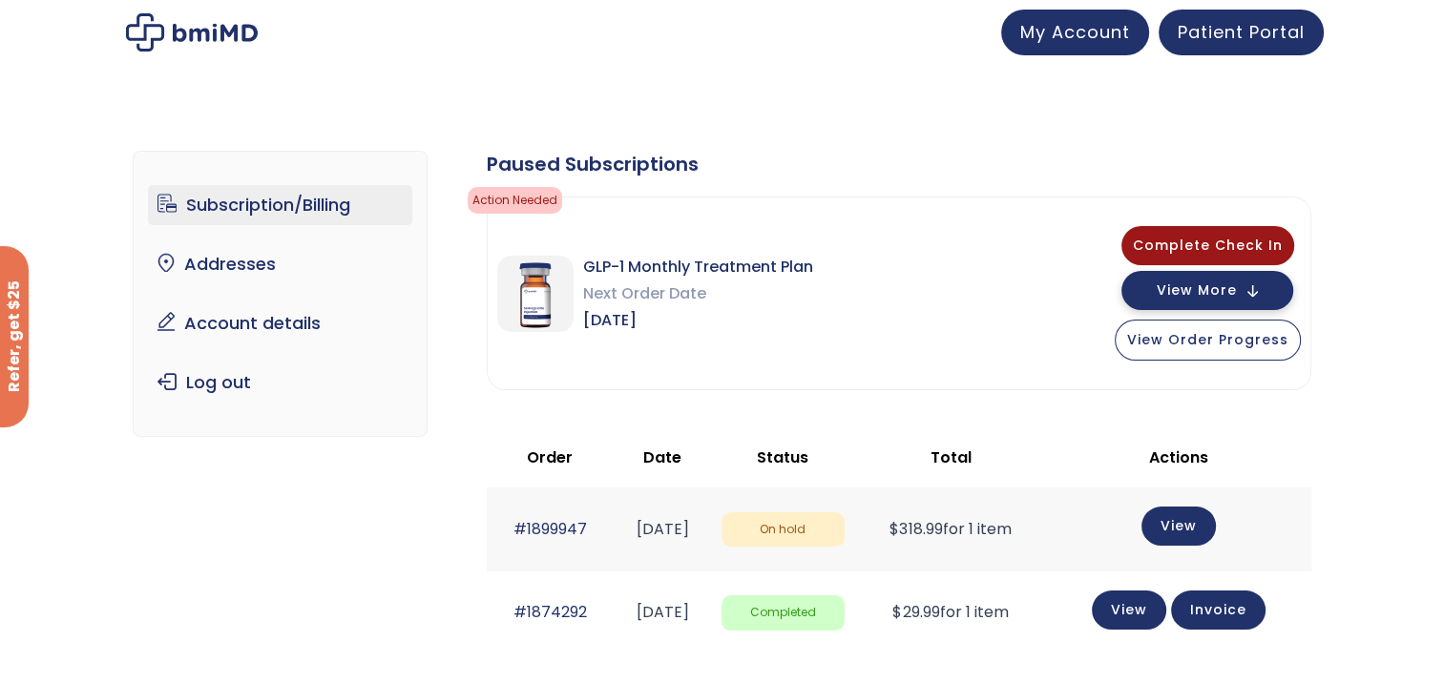
click at [1188, 290] on span "View More" at bounding box center [1197, 290] width 80 height 12
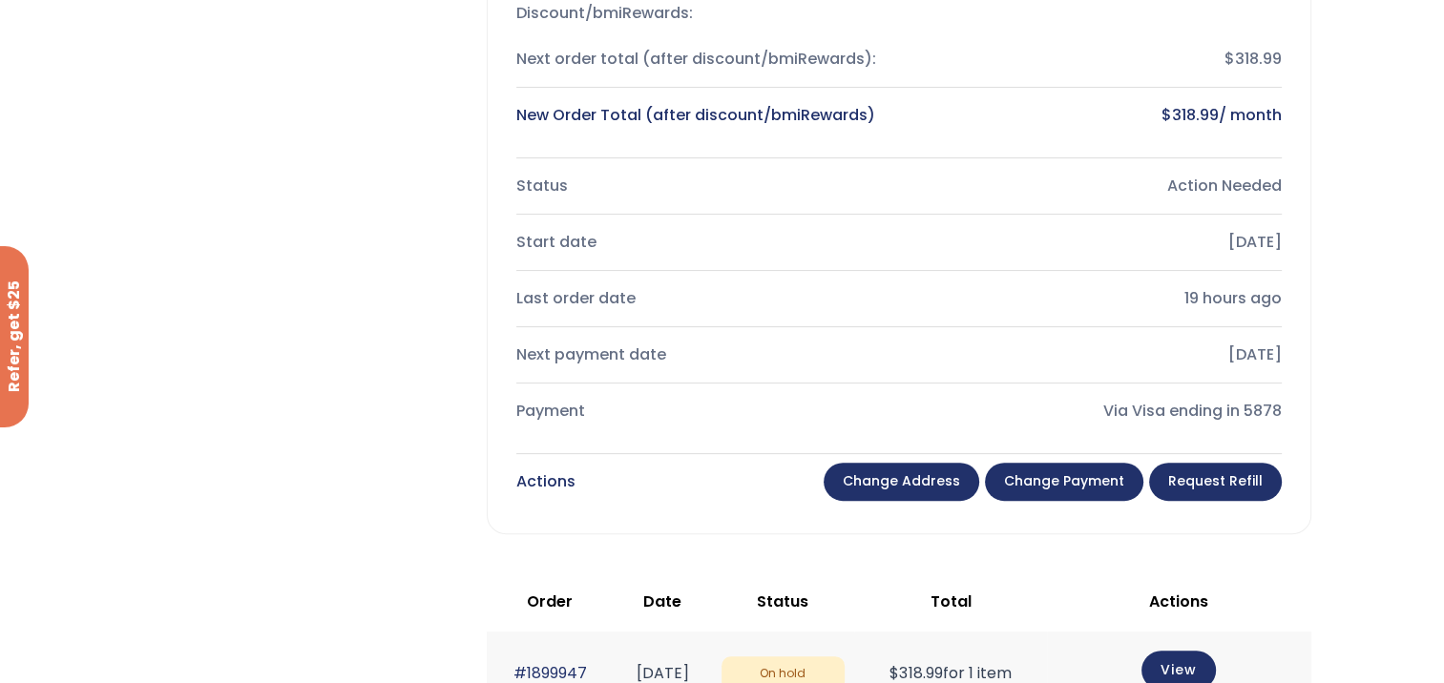
scroll to position [573, 0]
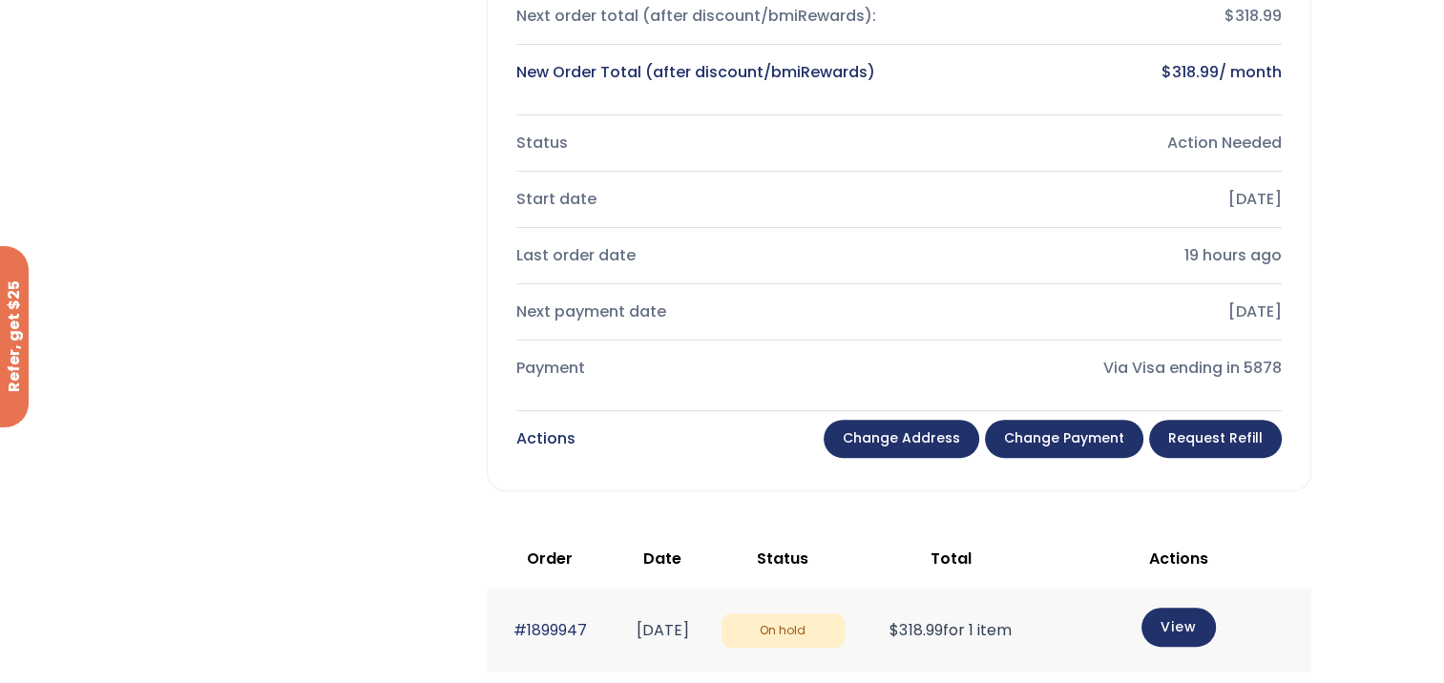
click at [1038, 442] on link "Change payment" at bounding box center [1064, 439] width 158 height 38
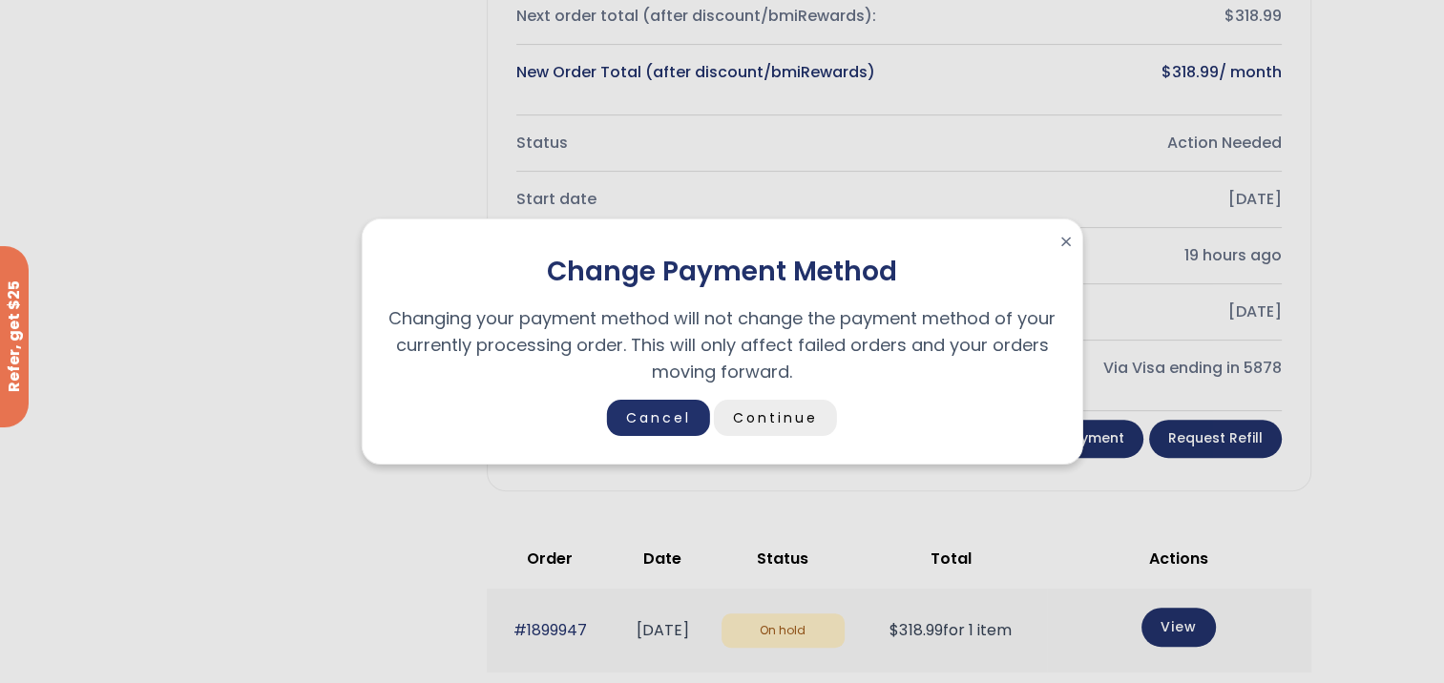
click at [770, 427] on link "Continue" at bounding box center [775, 418] width 123 height 36
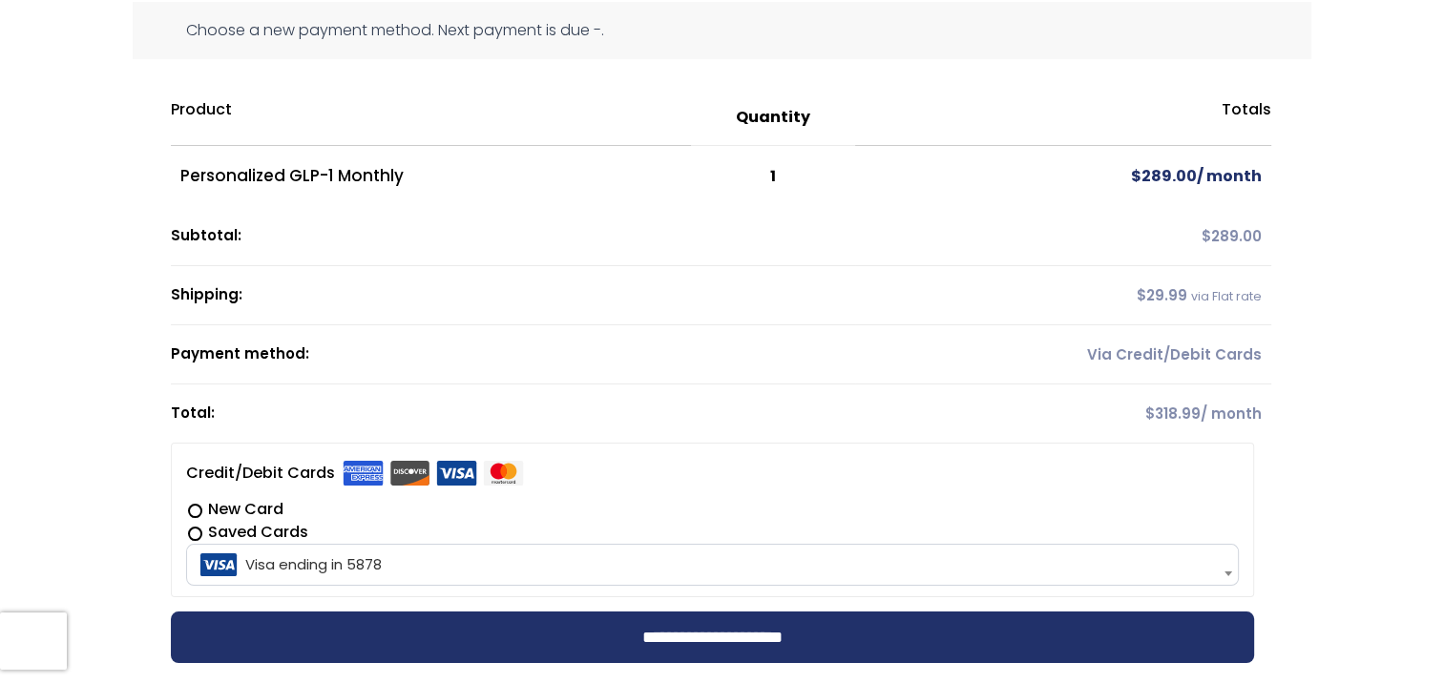
scroll to position [286, 0]
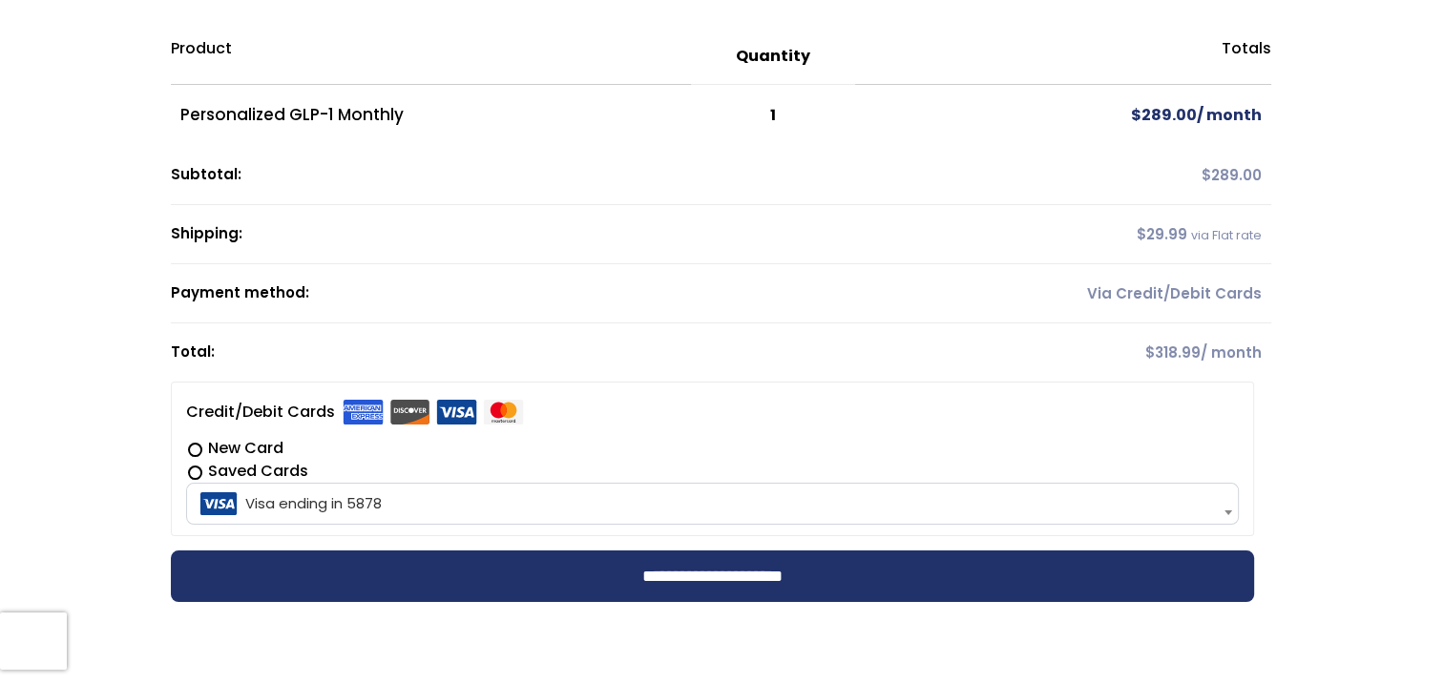
click at [382, 495] on span "Visa ending in 5878" at bounding box center [712, 504] width 1041 height 40
click at [195, 471] on label "Saved Cards" at bounding box center [712, 471] width 1053 height 23
click at [527, 570] on input "**********" at bounding box center [712, 577] width 1083 height 52
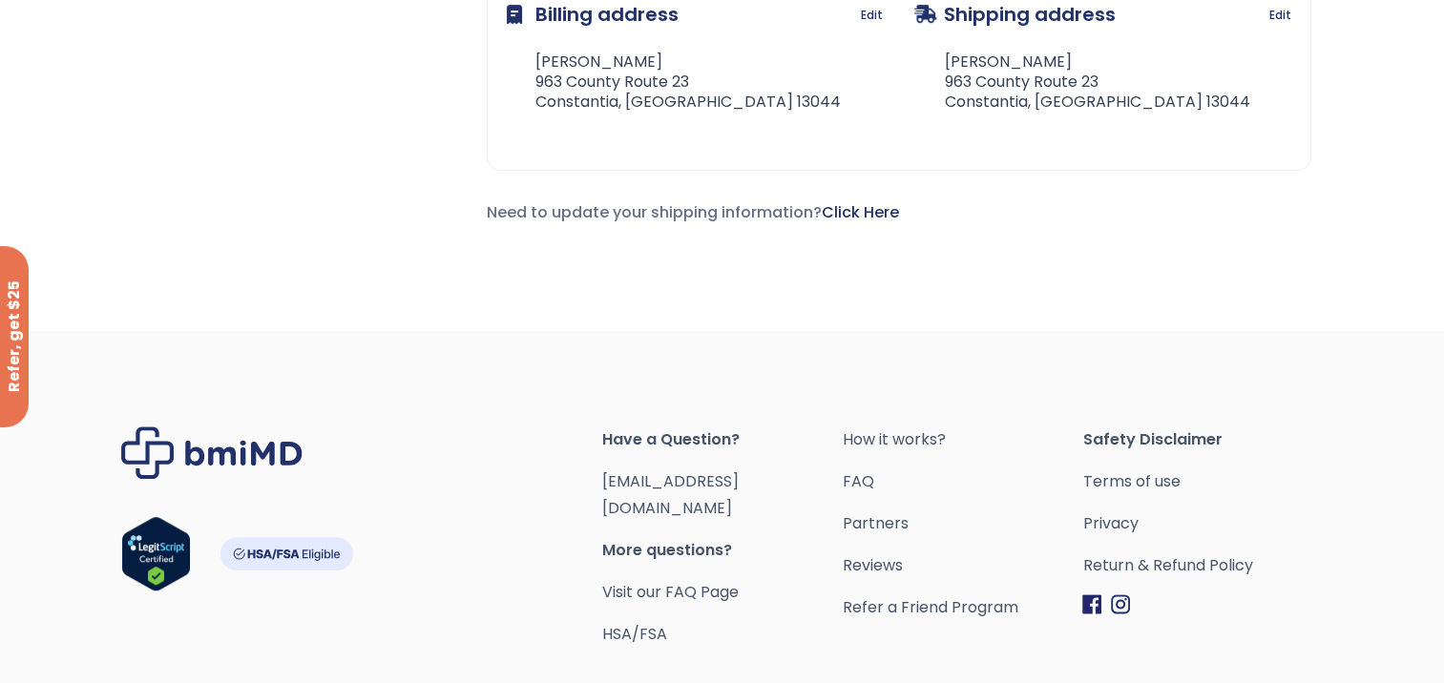
scroll to position [954, 0]
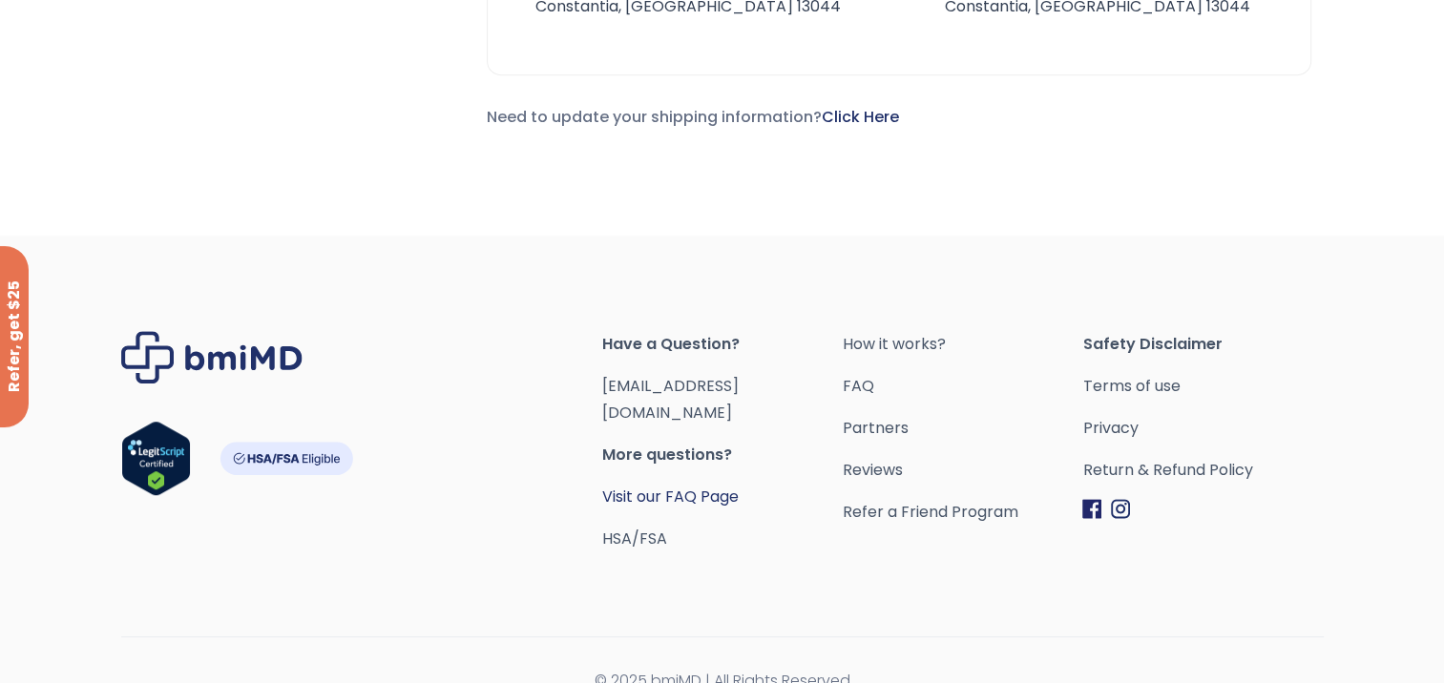
click at [685, 486] on link "Visit our FAQ Page" at bounding box center [670, 497] width 136 height 22
